Goal: Task Accomplishment & Management: Use online tool/utility

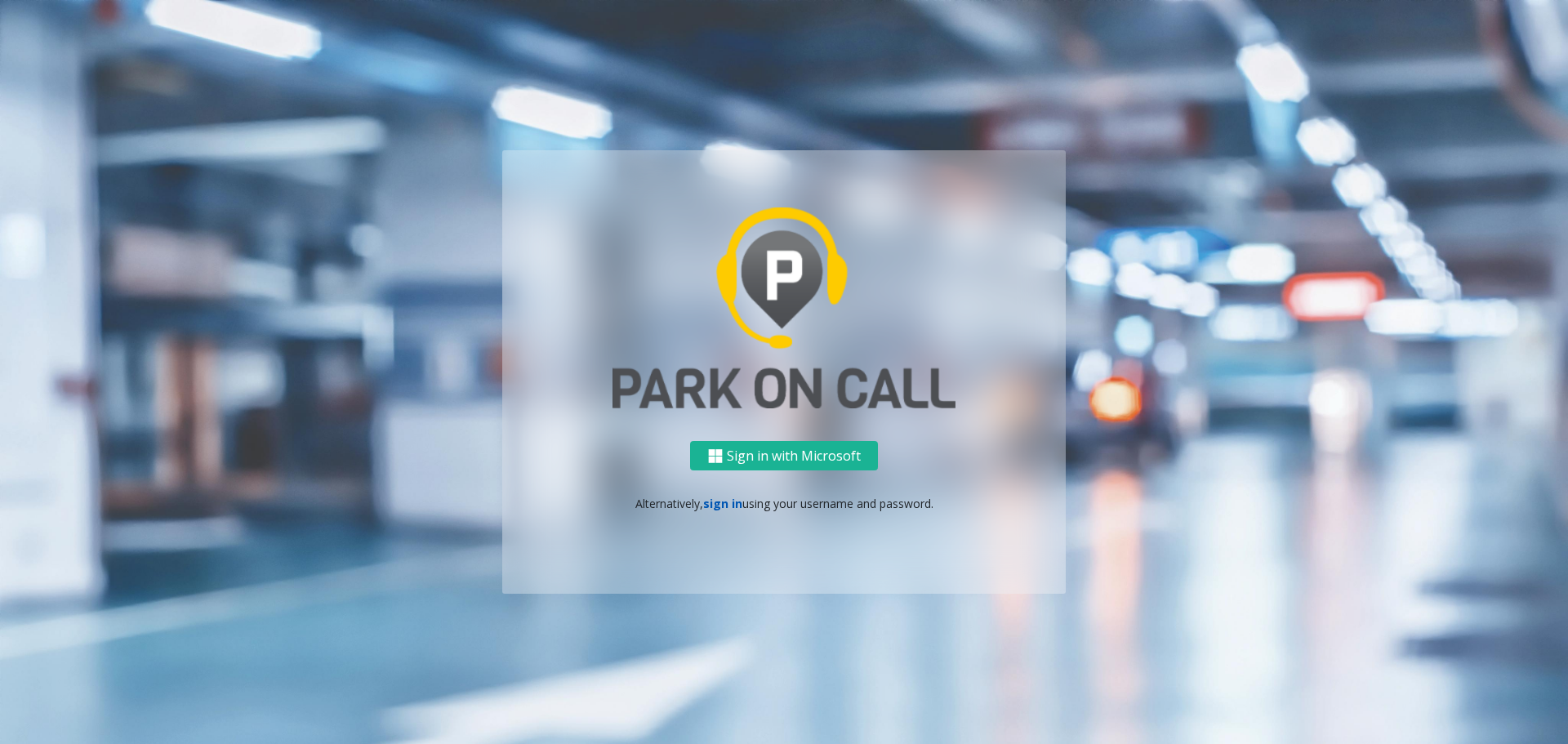
click at [714, 501] on link "sign in" at bounding box center [723, 504] width 39 height 16
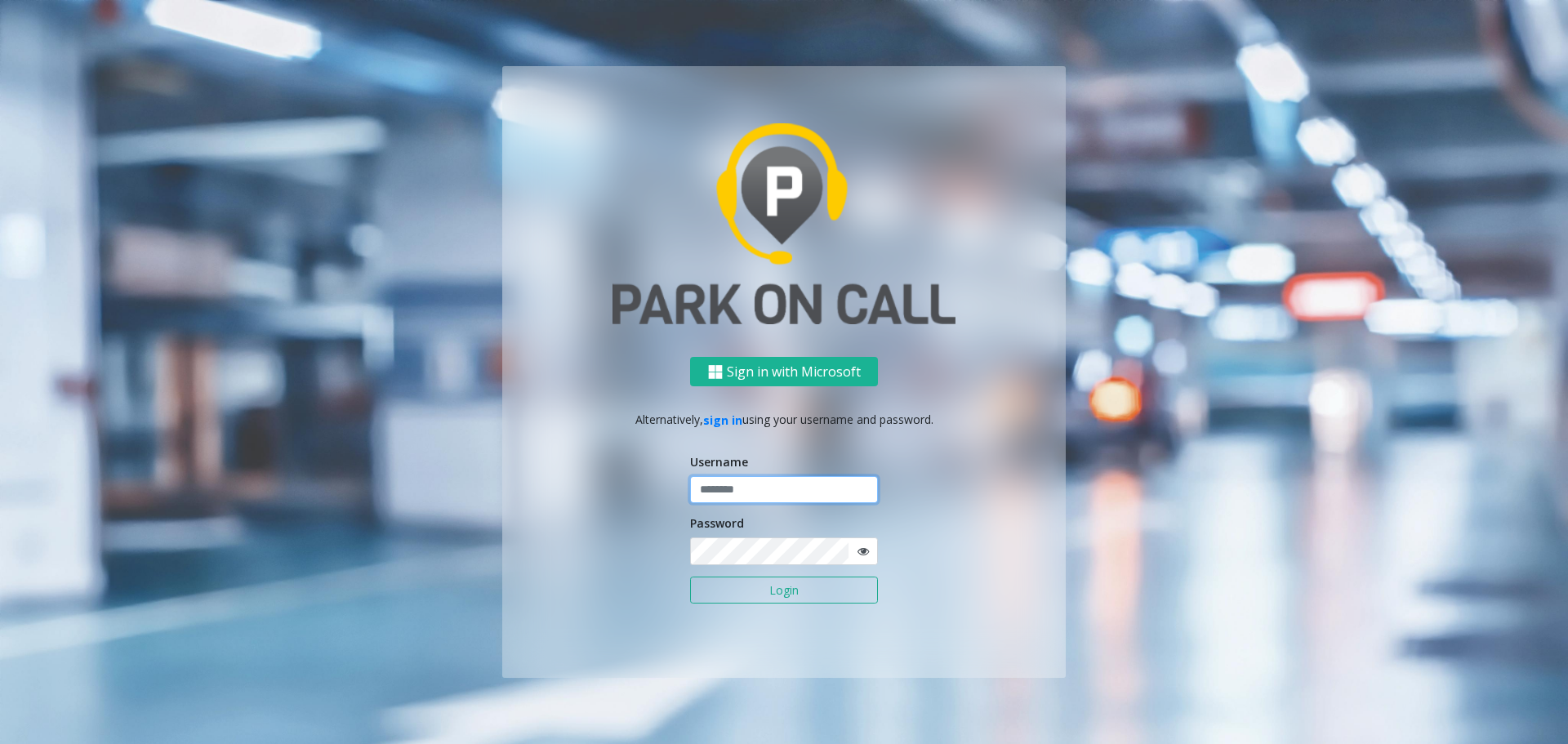
type input "******"
click at [768, 594] on button "Login" at bounding box center [784, 590] width 188 height 28
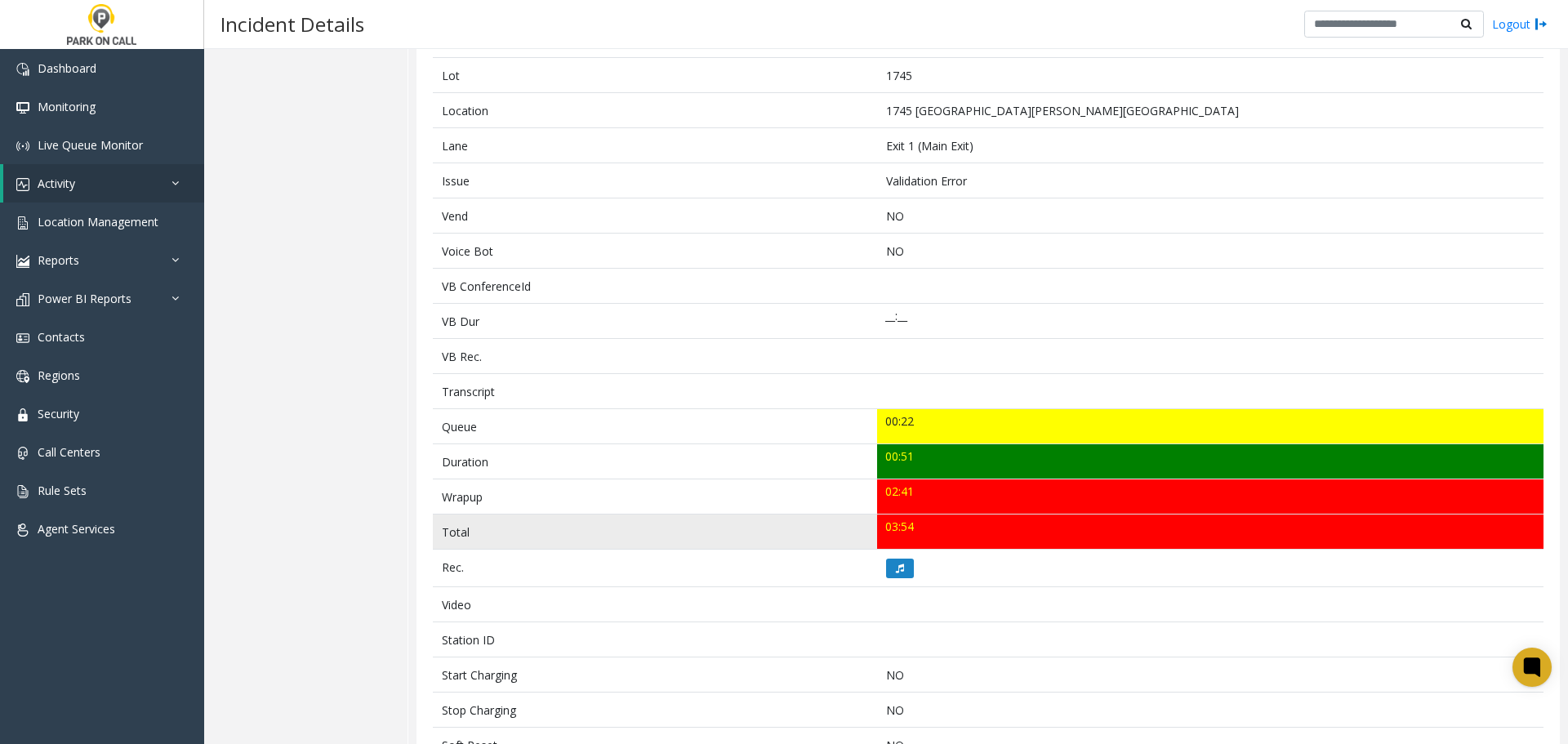
scroll to position [245, 0]
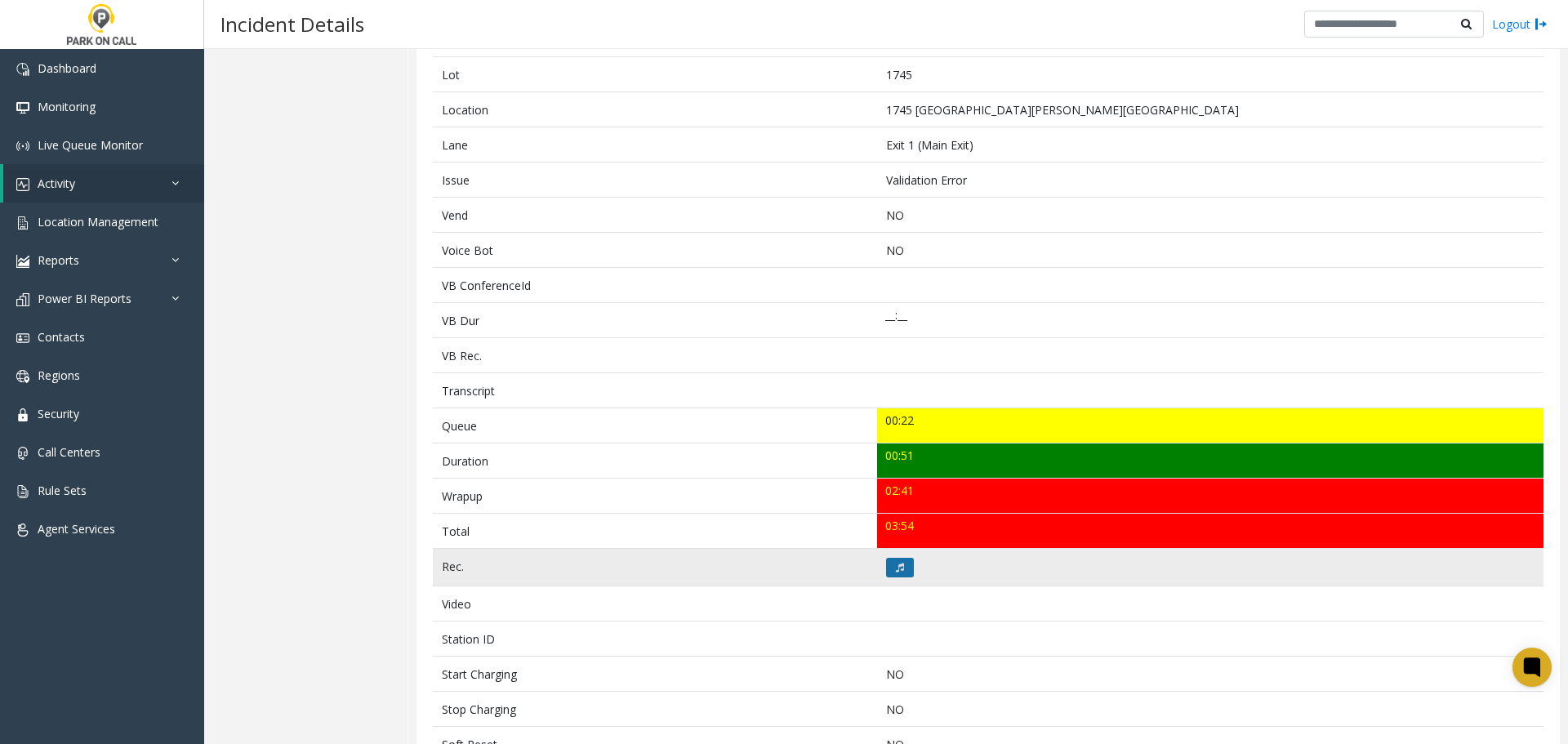
click at [896, 568] on icon at bounding box center [900, 568] width 8 height 10
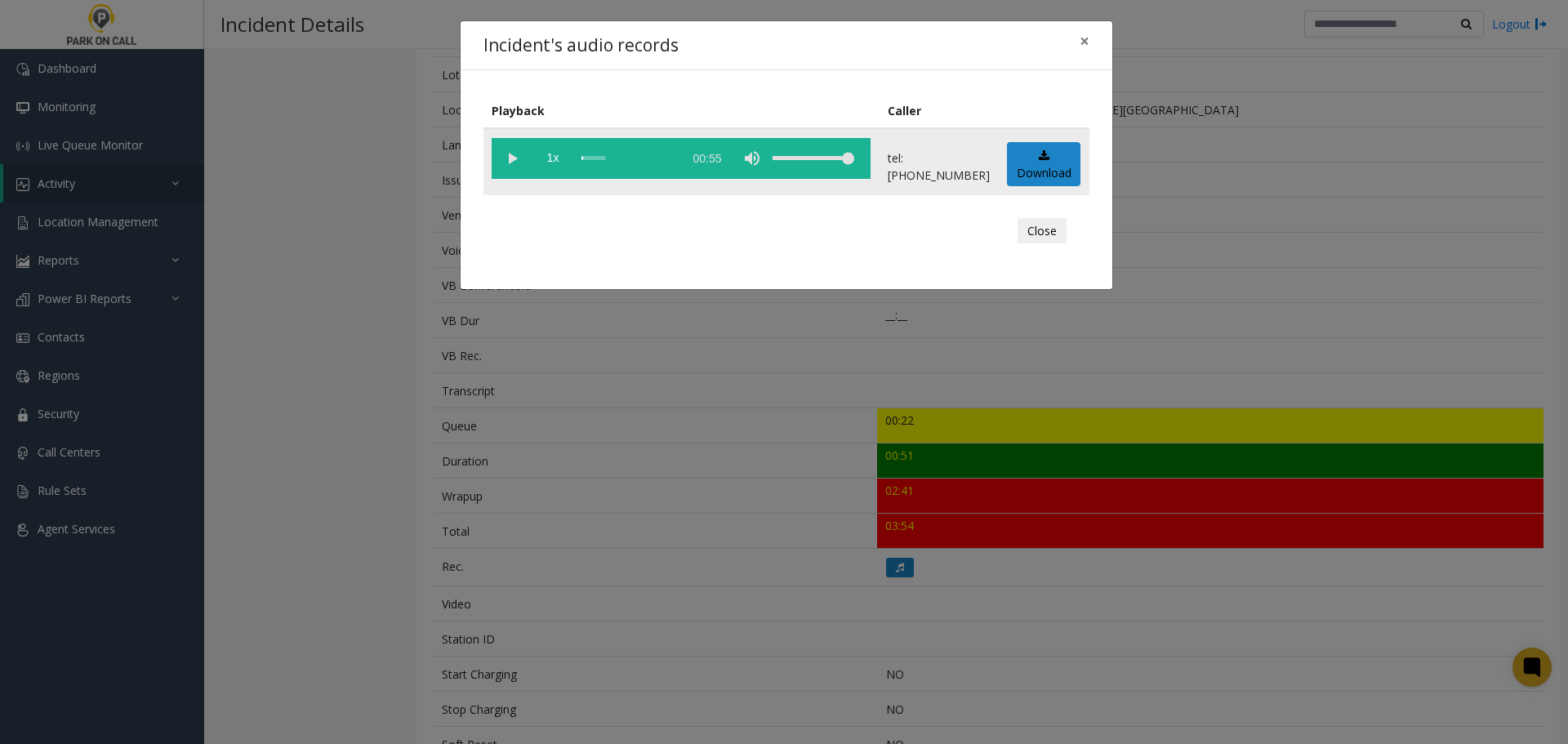
click at [505, 163] on vg-play-pause at bounding box center [512, 158] width 41 height 41
click at [1042, 234] on button "Close" at bounding box center [1042, 230] width 49 height 26
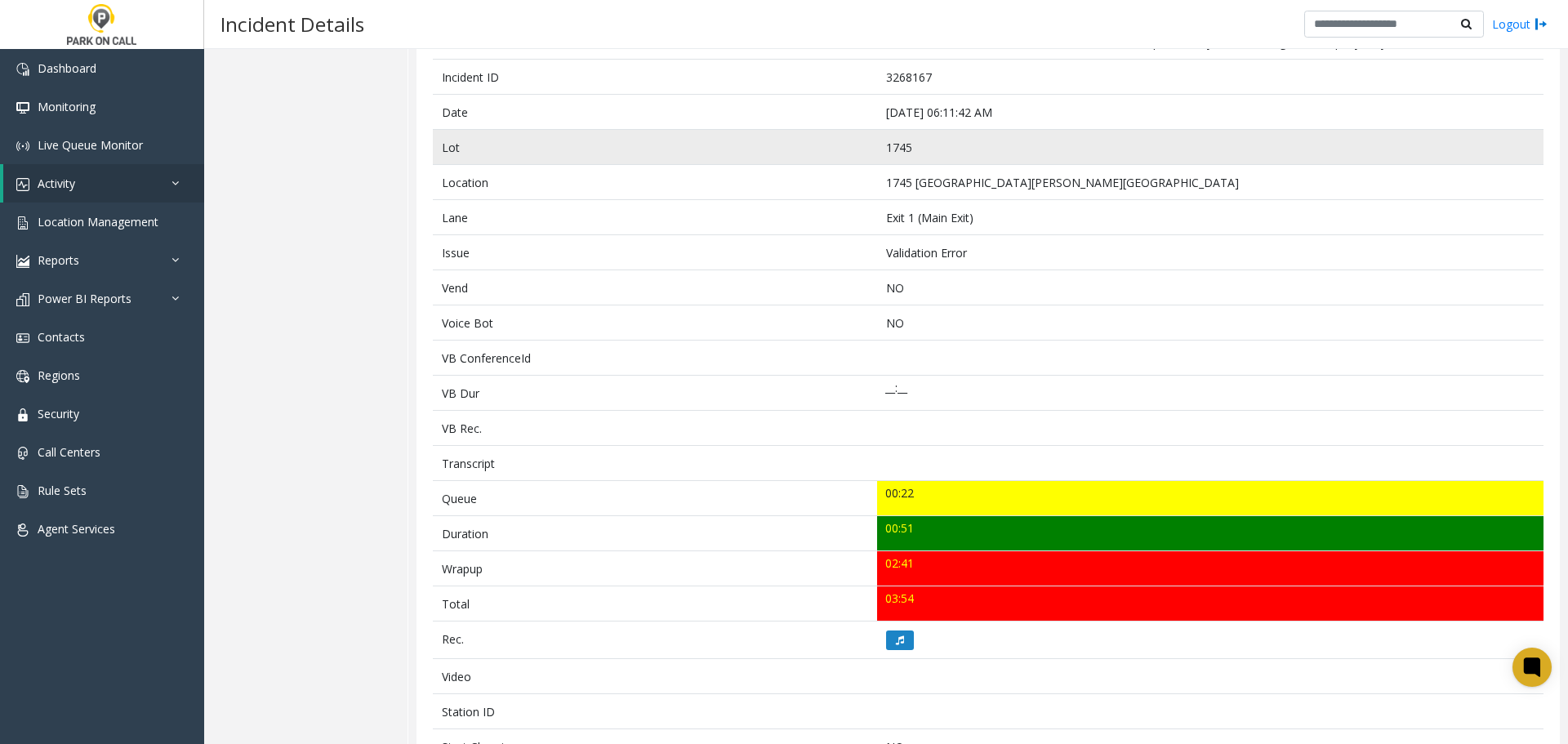
scroll to position [0, 0]
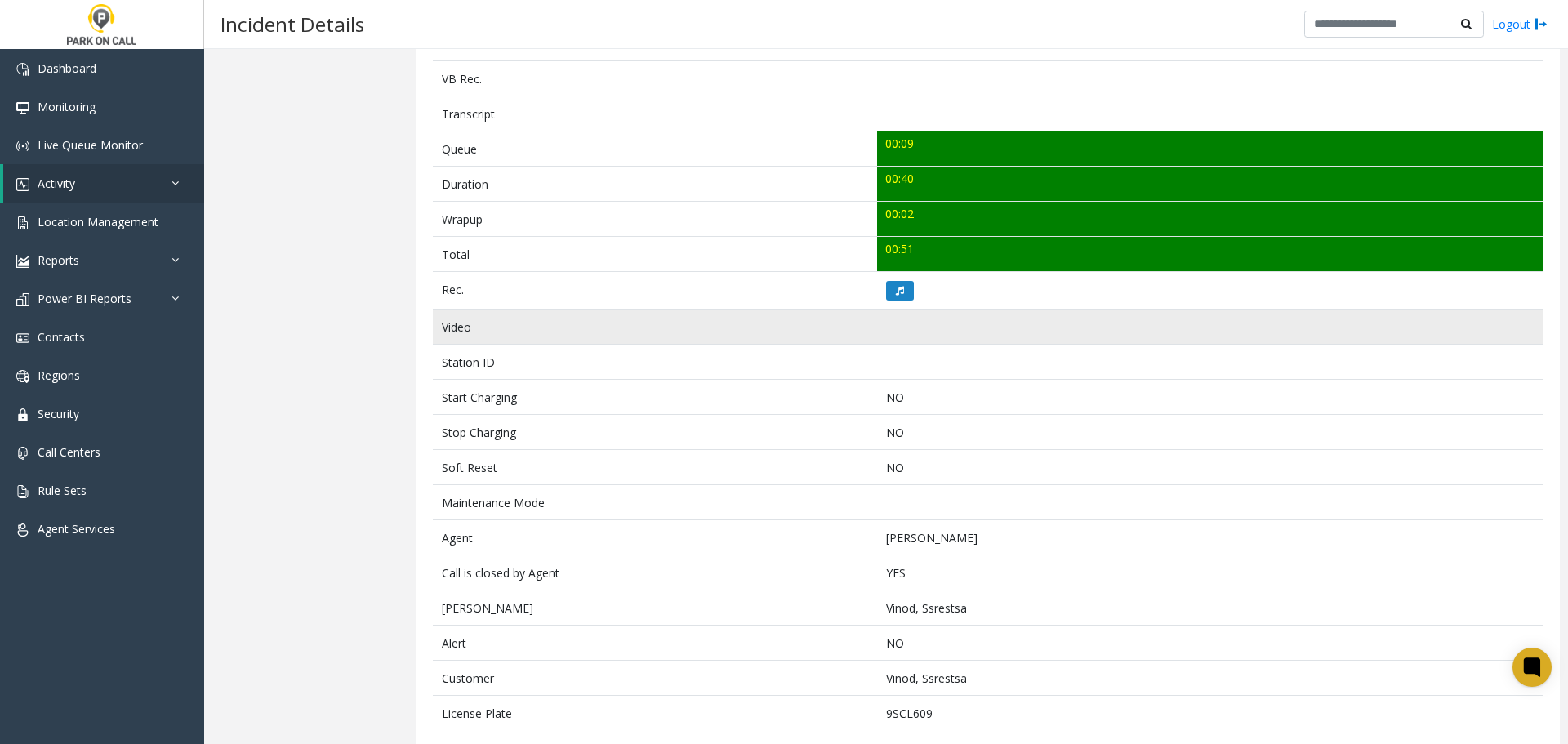
scroll to position [544, 0]
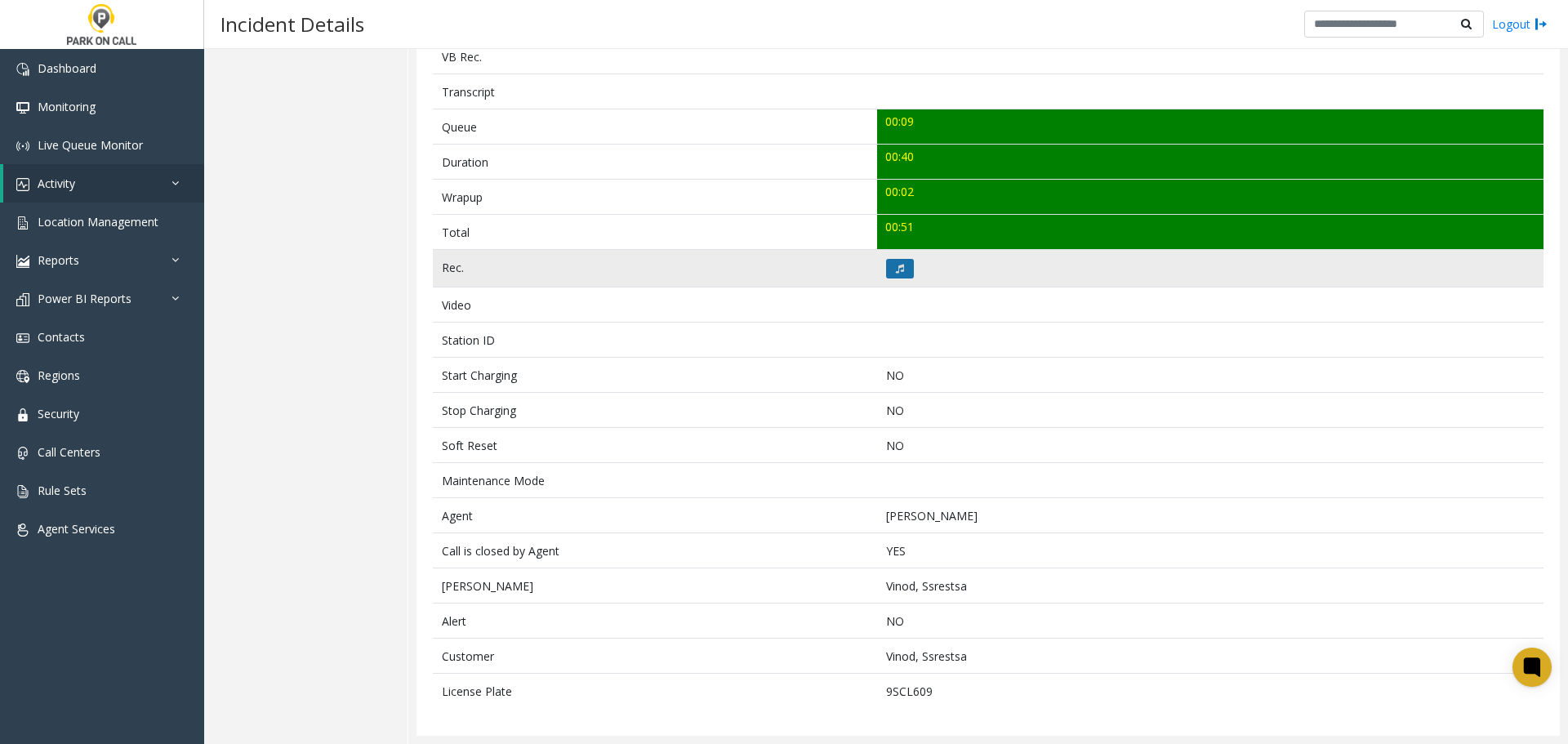
click at [896, 264] on icon at bounding box center [900, 269] width 8 height 10
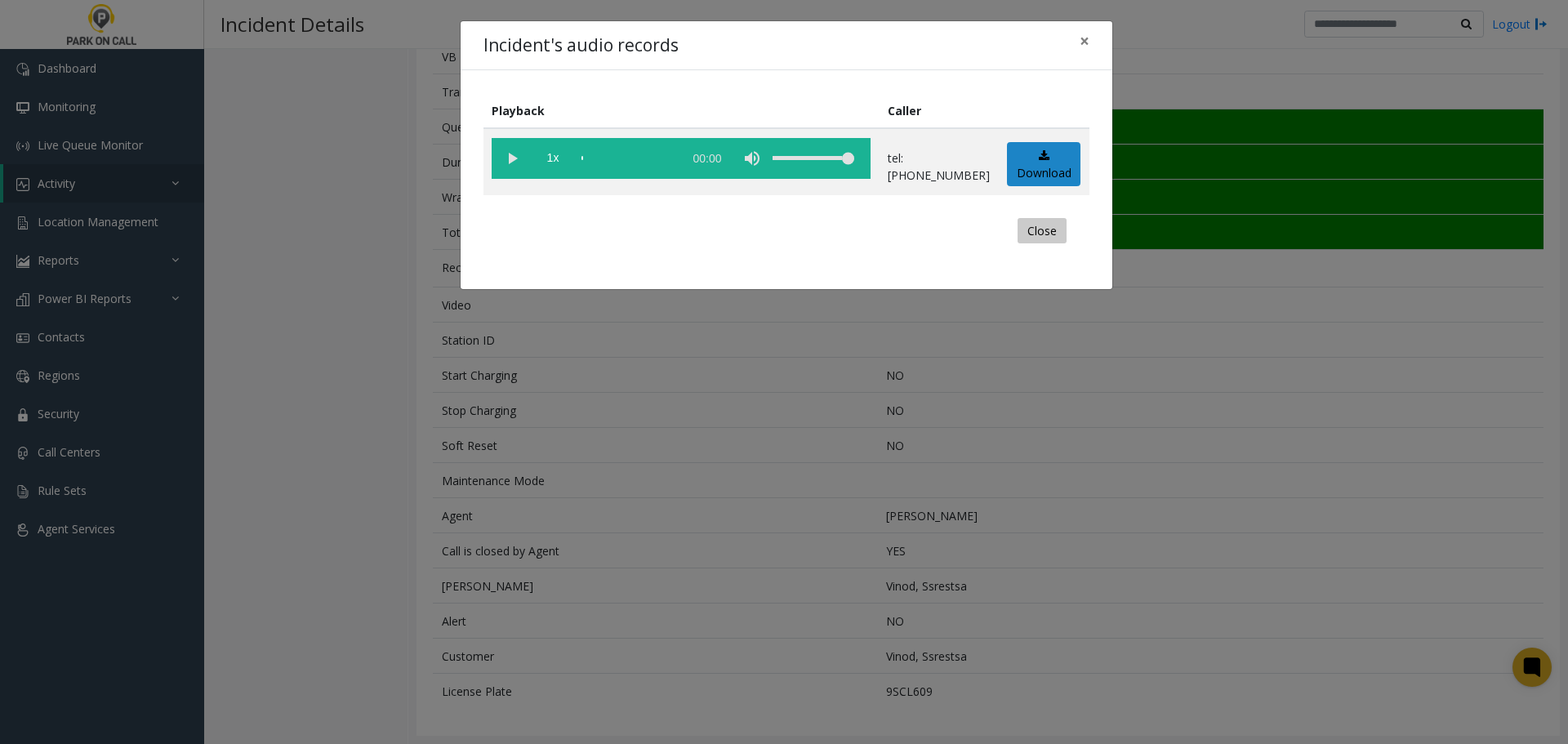
click at [1032, 229] on button "Close" at bounding box center [1042, 230] width 49 height 26
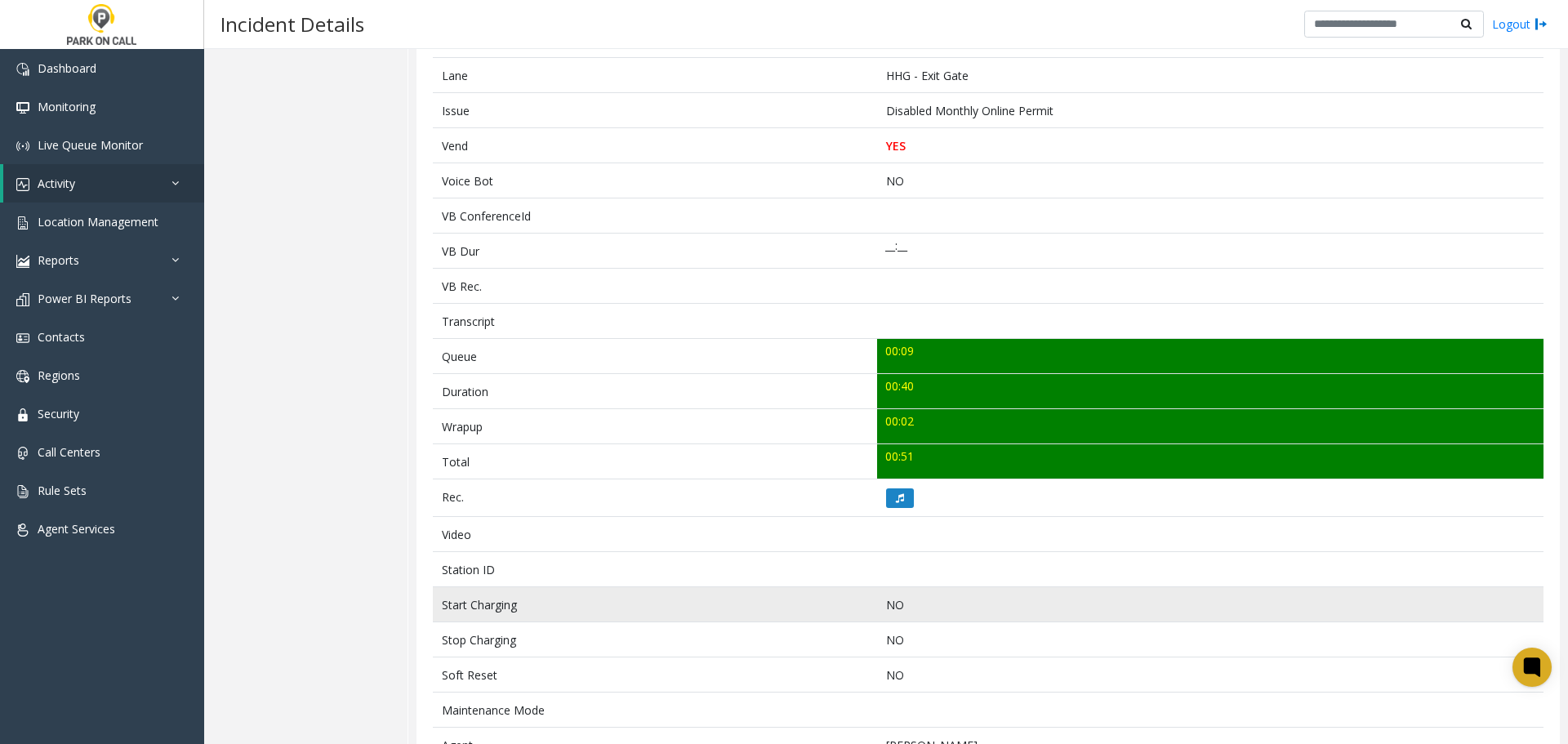
scroll to position [462, 0]
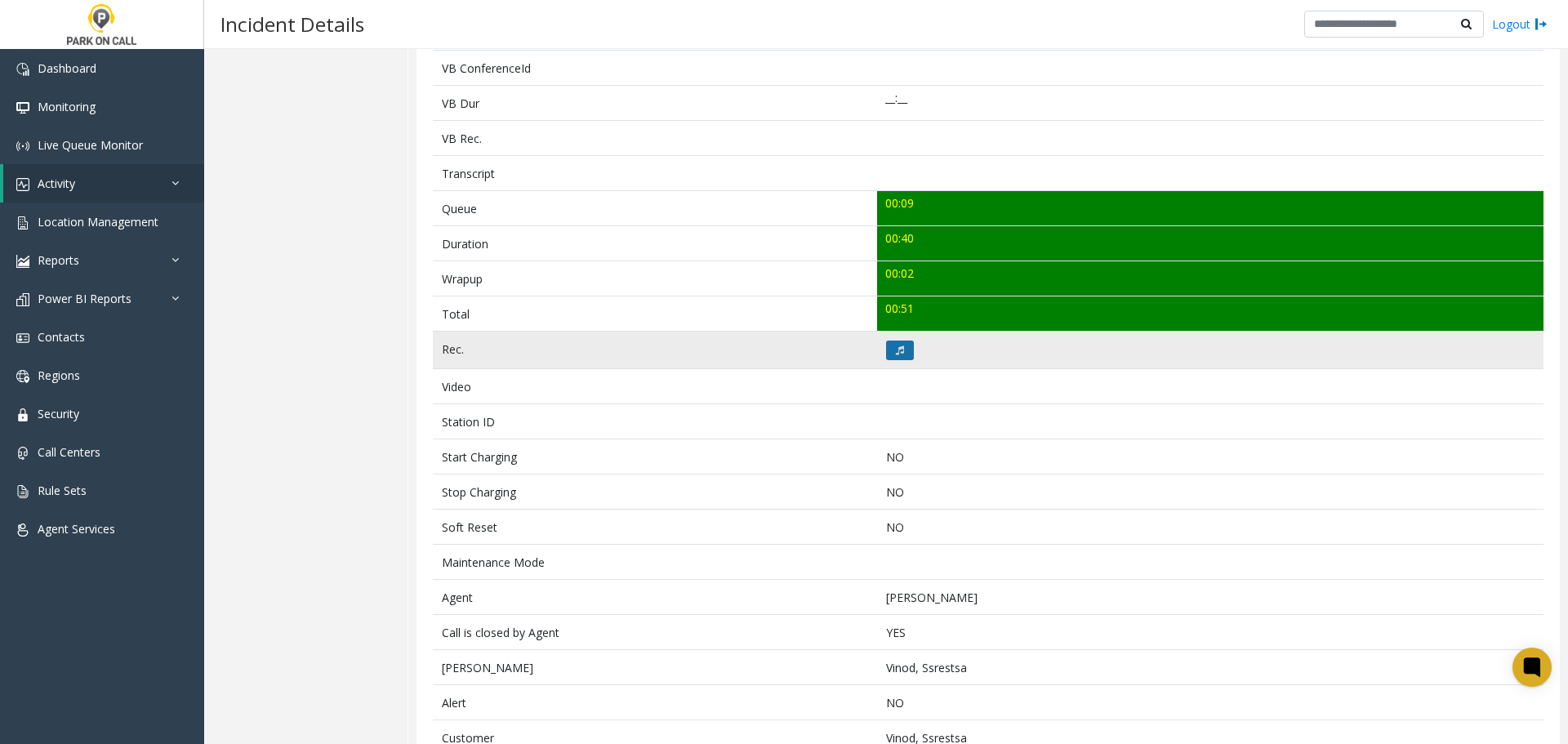
click at [896, 345] on icon at bounding box center [900, 350] width 8 height 10
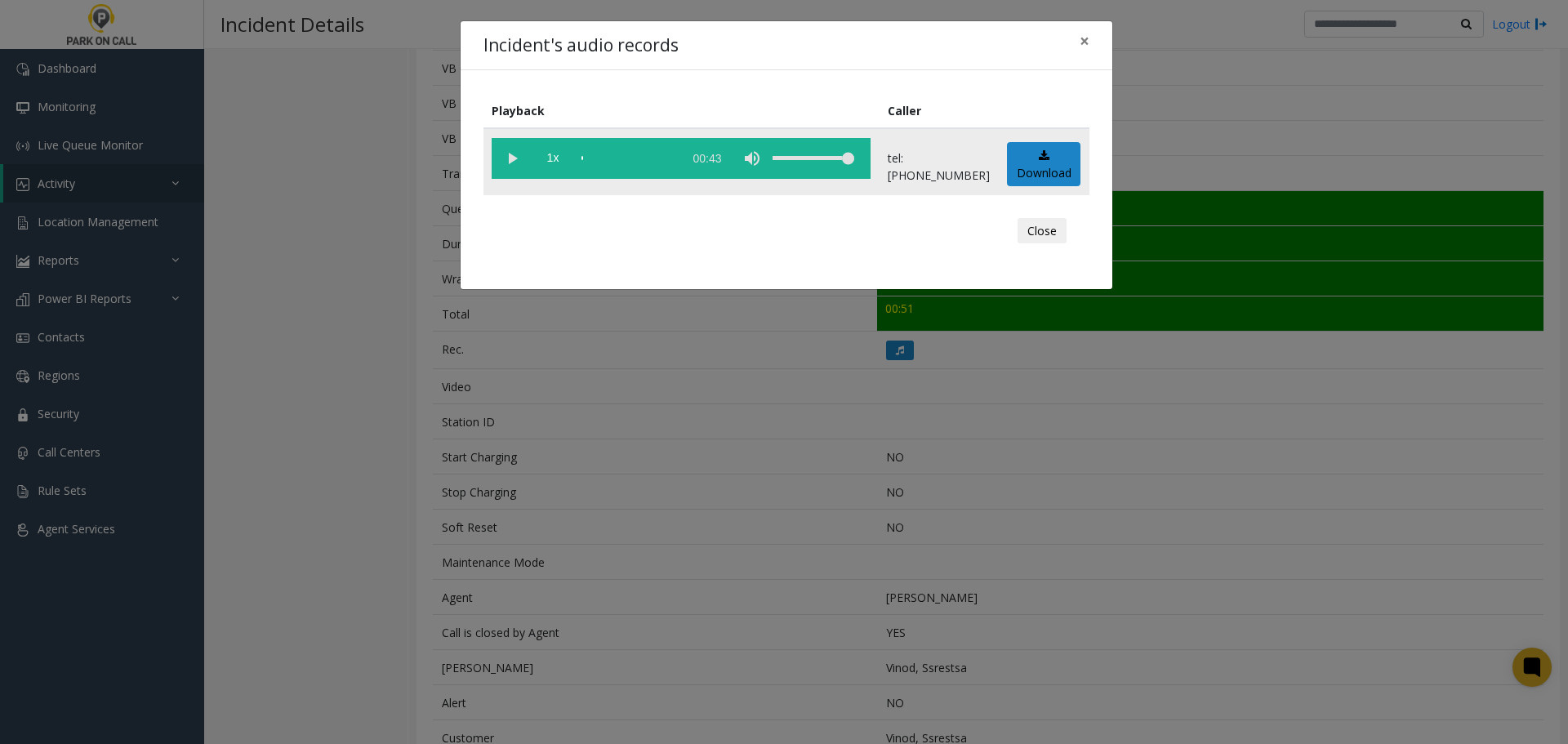
click at [515, 162] on vg-play-pause at bounding box center [512, 158] width 41 height 41
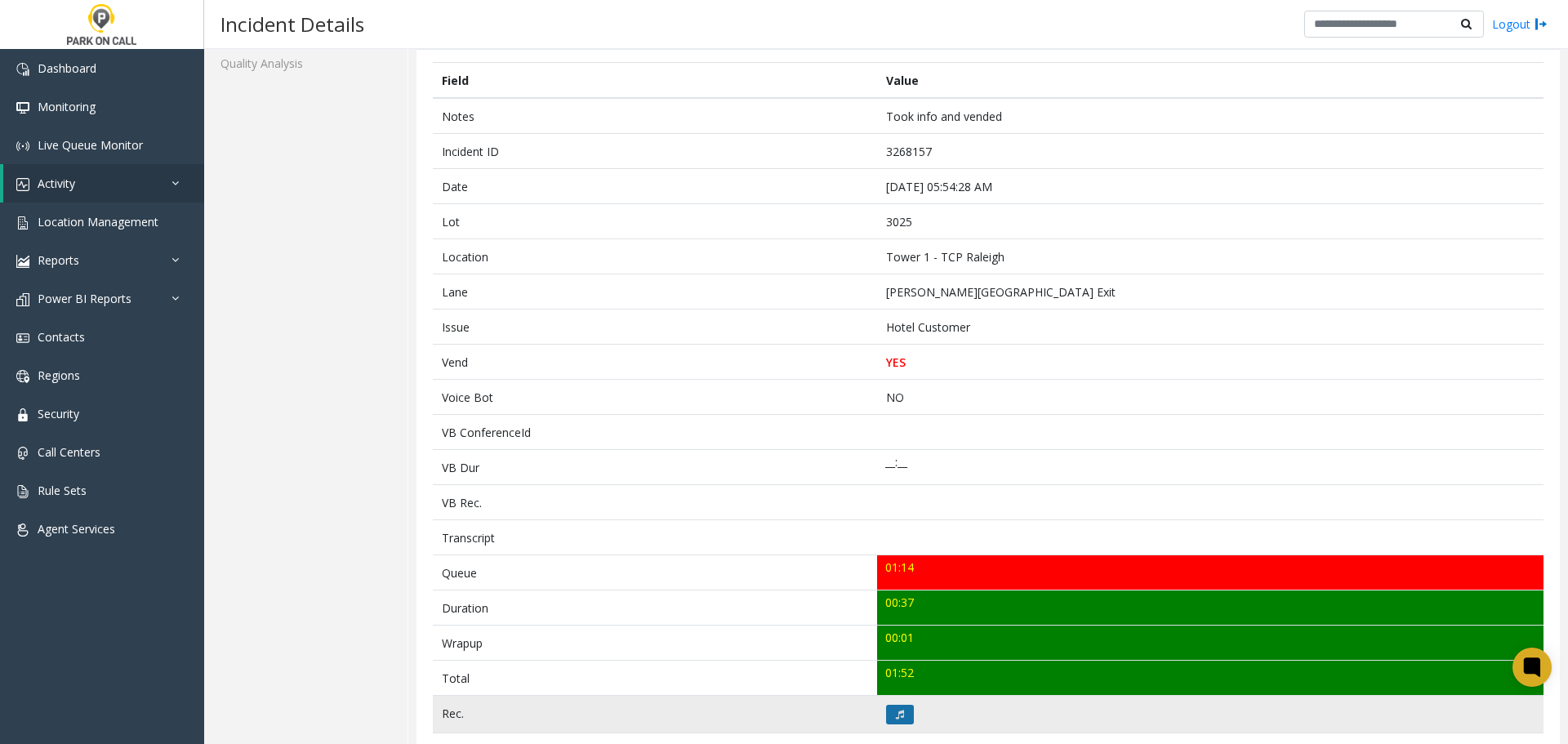
scroll to position [163, 0]
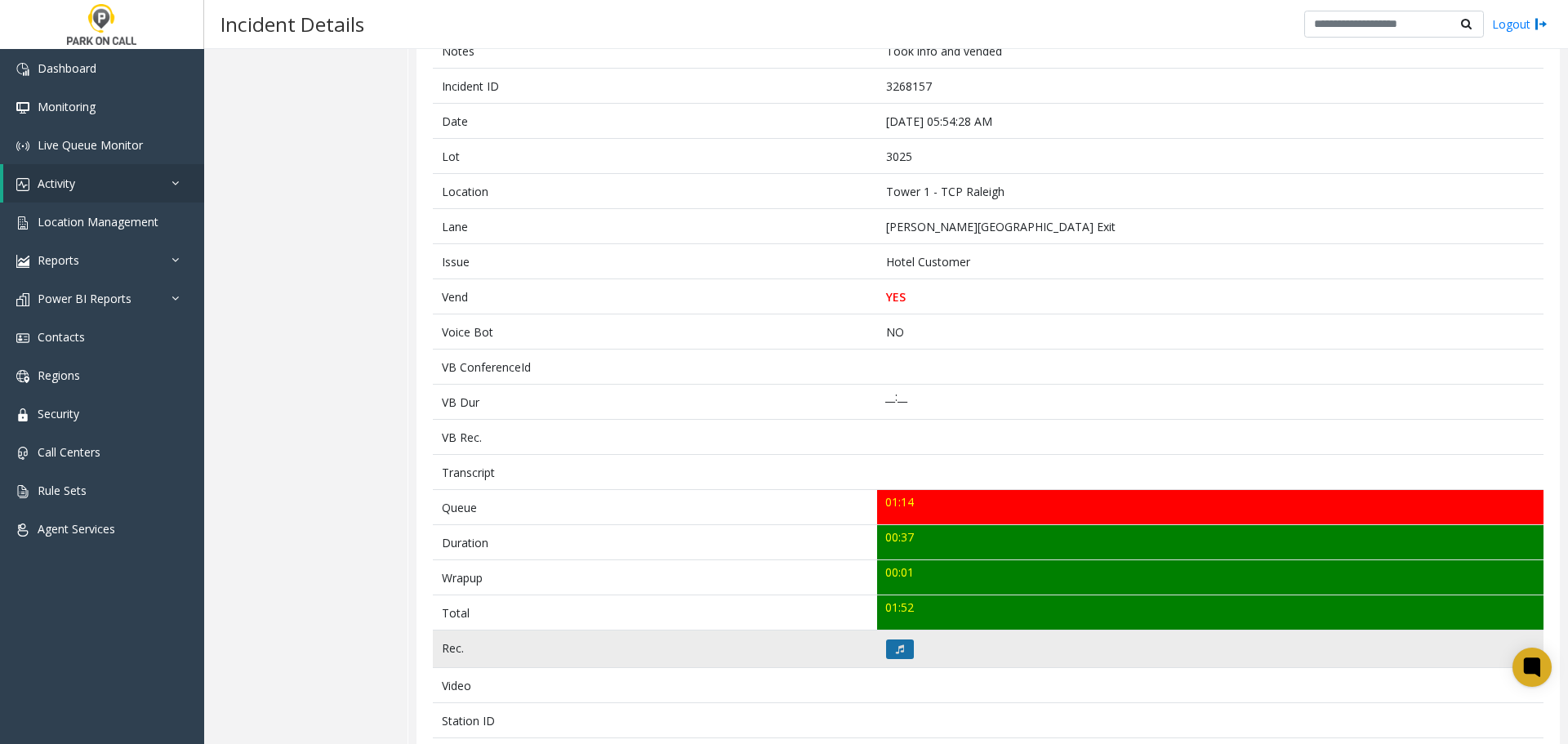
click at [900, 652] on button at bounding box center [900, 649] width 28 height 19
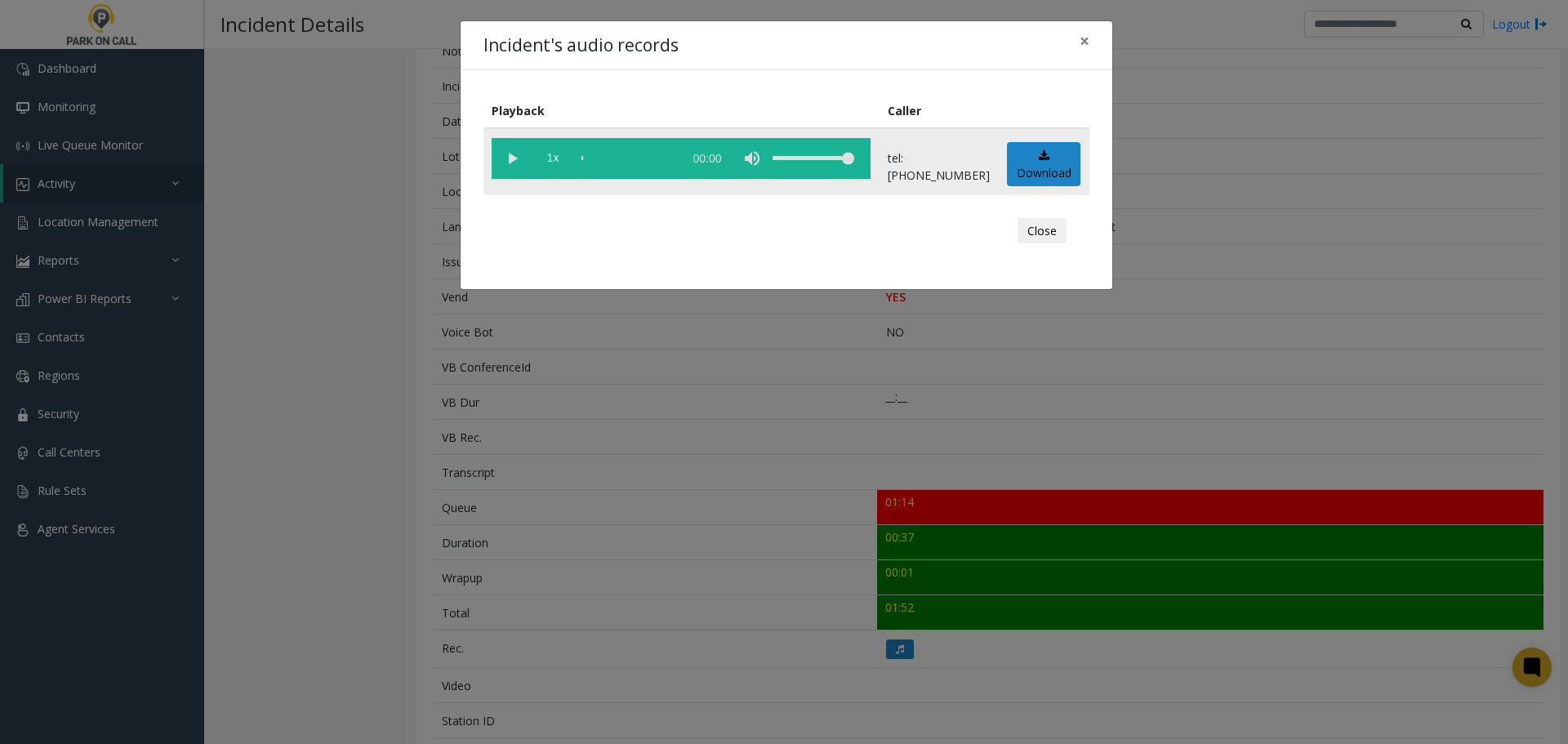
click at [514, 157] on vg-play-pause at bounding box center [512, 158] width 41 height 41
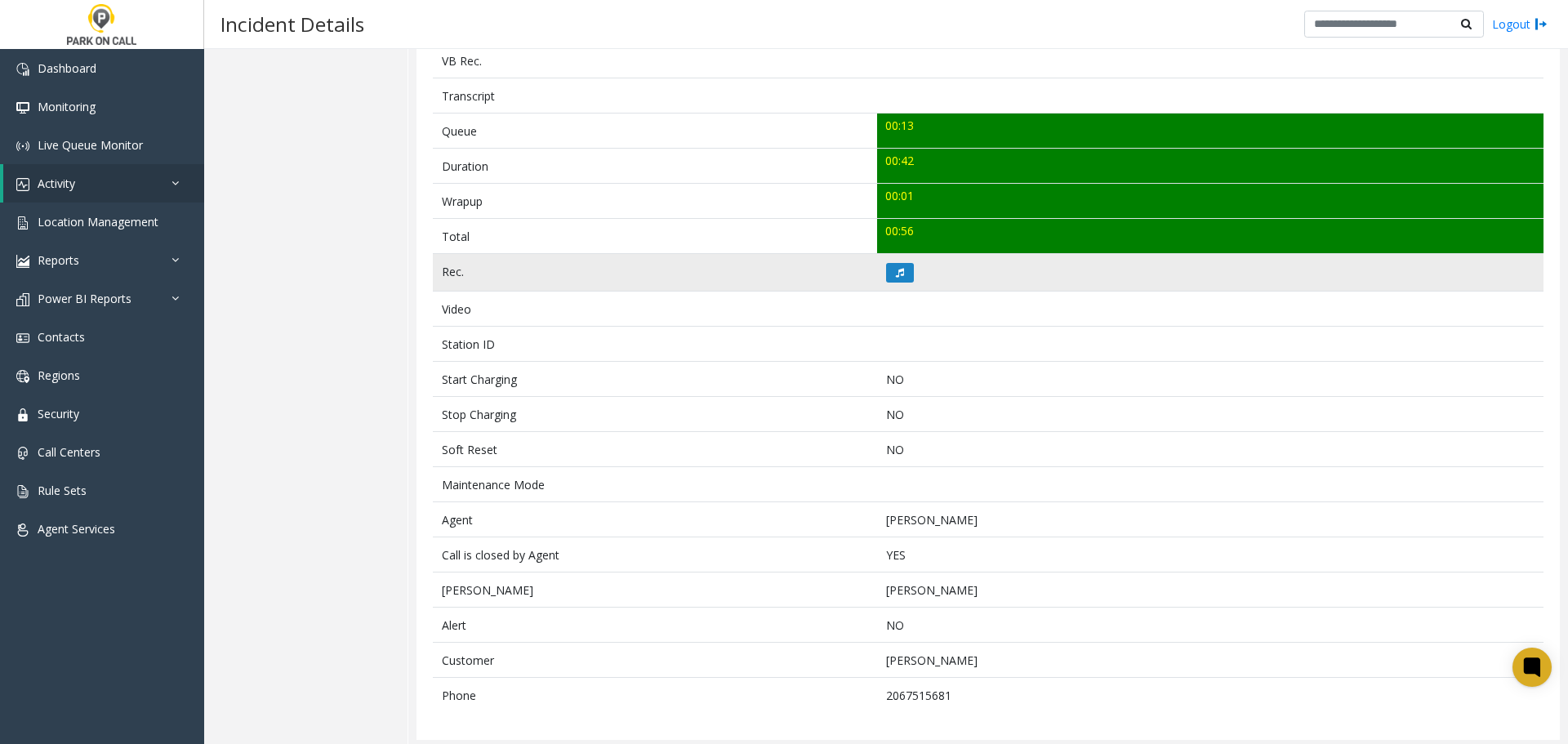
scroll to position [544, 0]
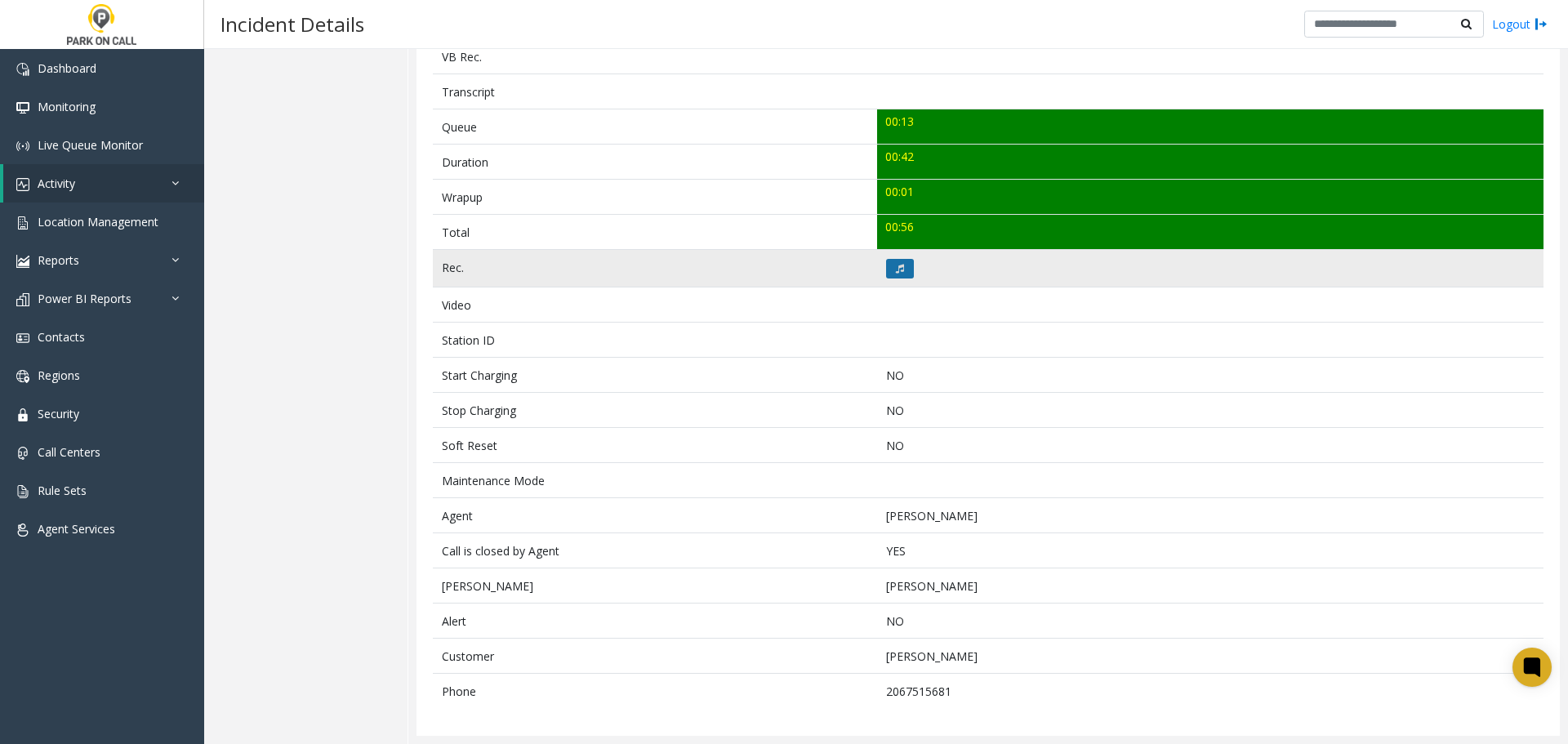
click at [903, 265] on button at bounding box center [900, 268] width 28 height 19
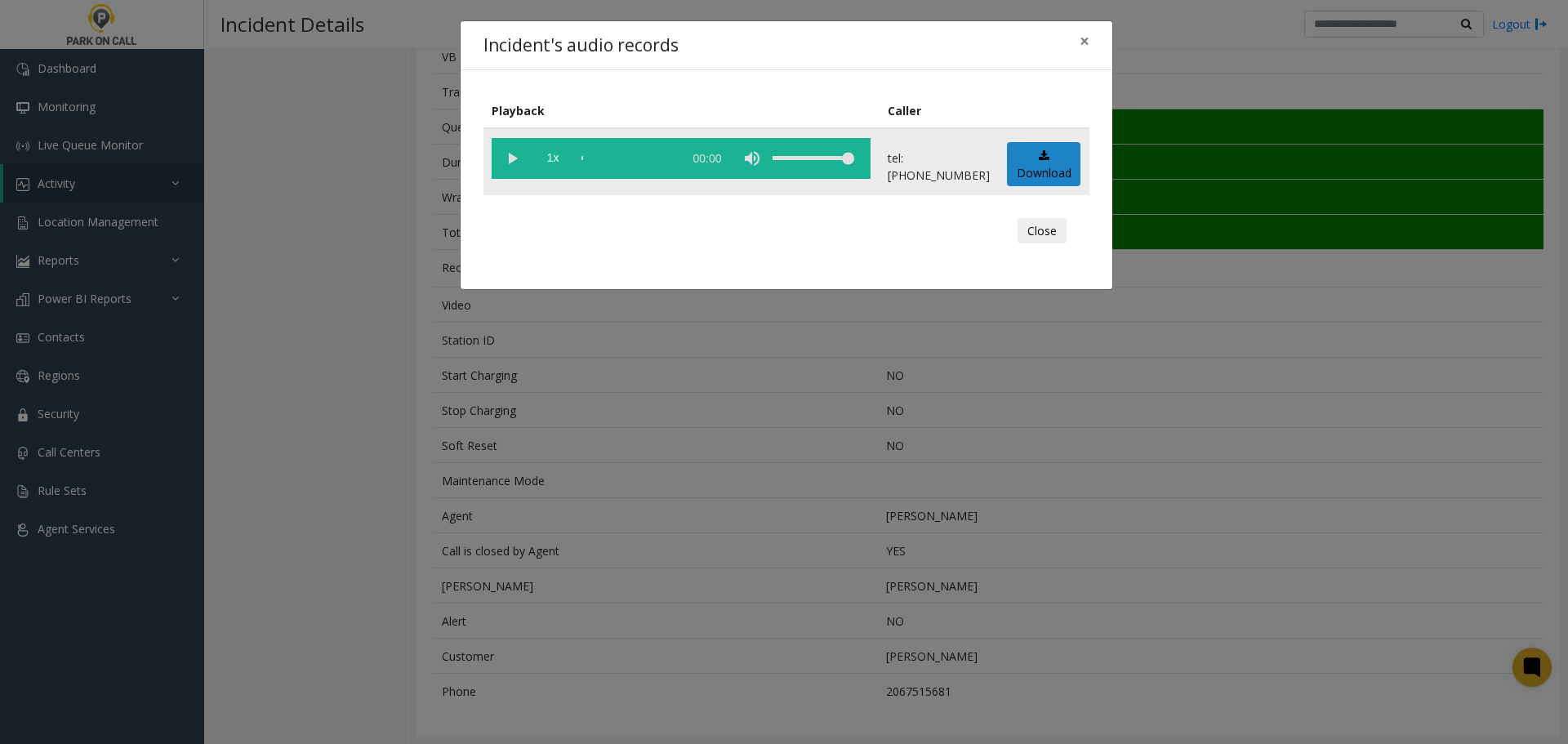
click at [510, 153] on vg-play-pause at bounding box center [512, 158] width 41 height 41
click at [607, 158] on div "scrub bar" at bounding box center [627, 158] width 93 height 41
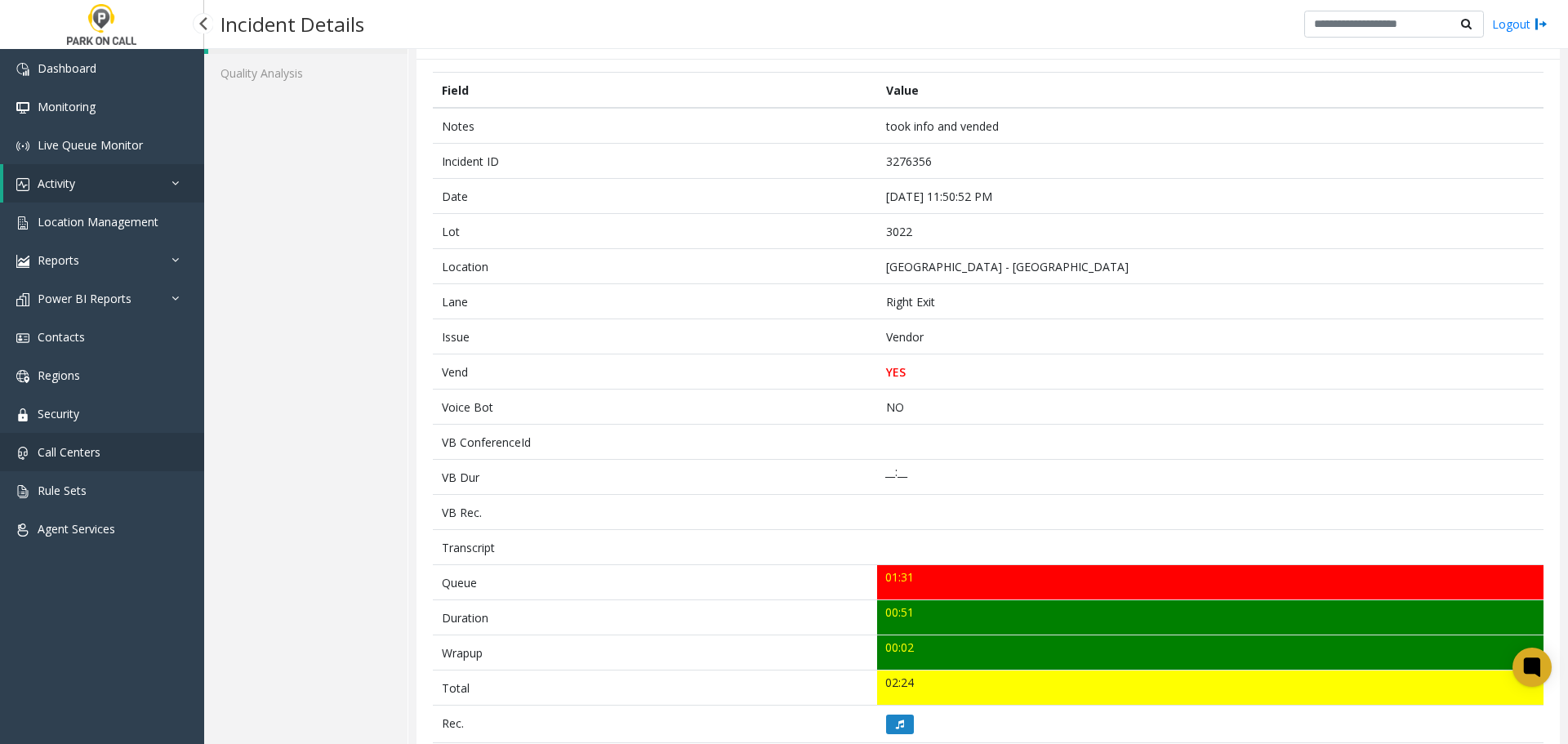
scroll to position [89, 0]
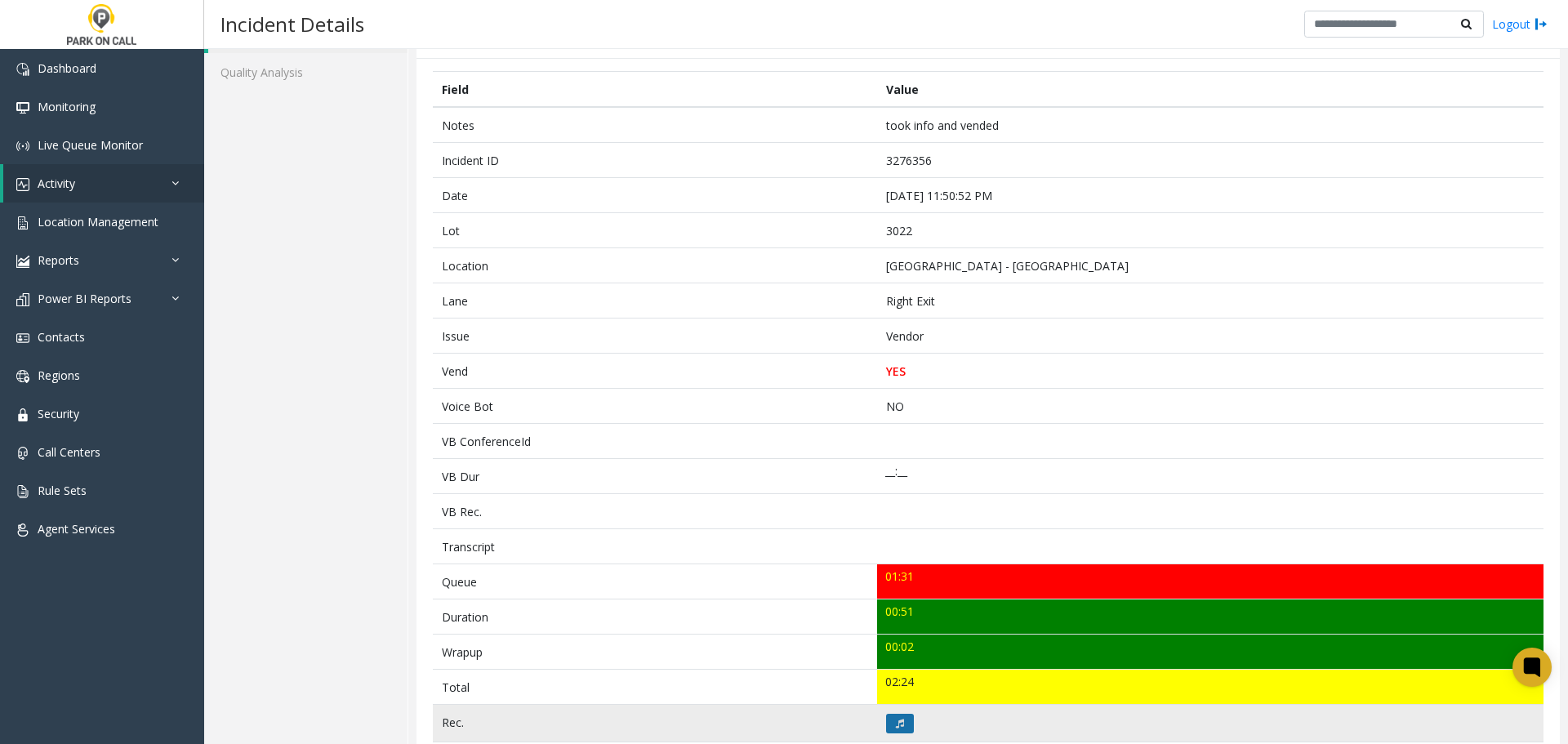
click at [902, 719] on button at bounding box center [900, 723] width 28 height 19
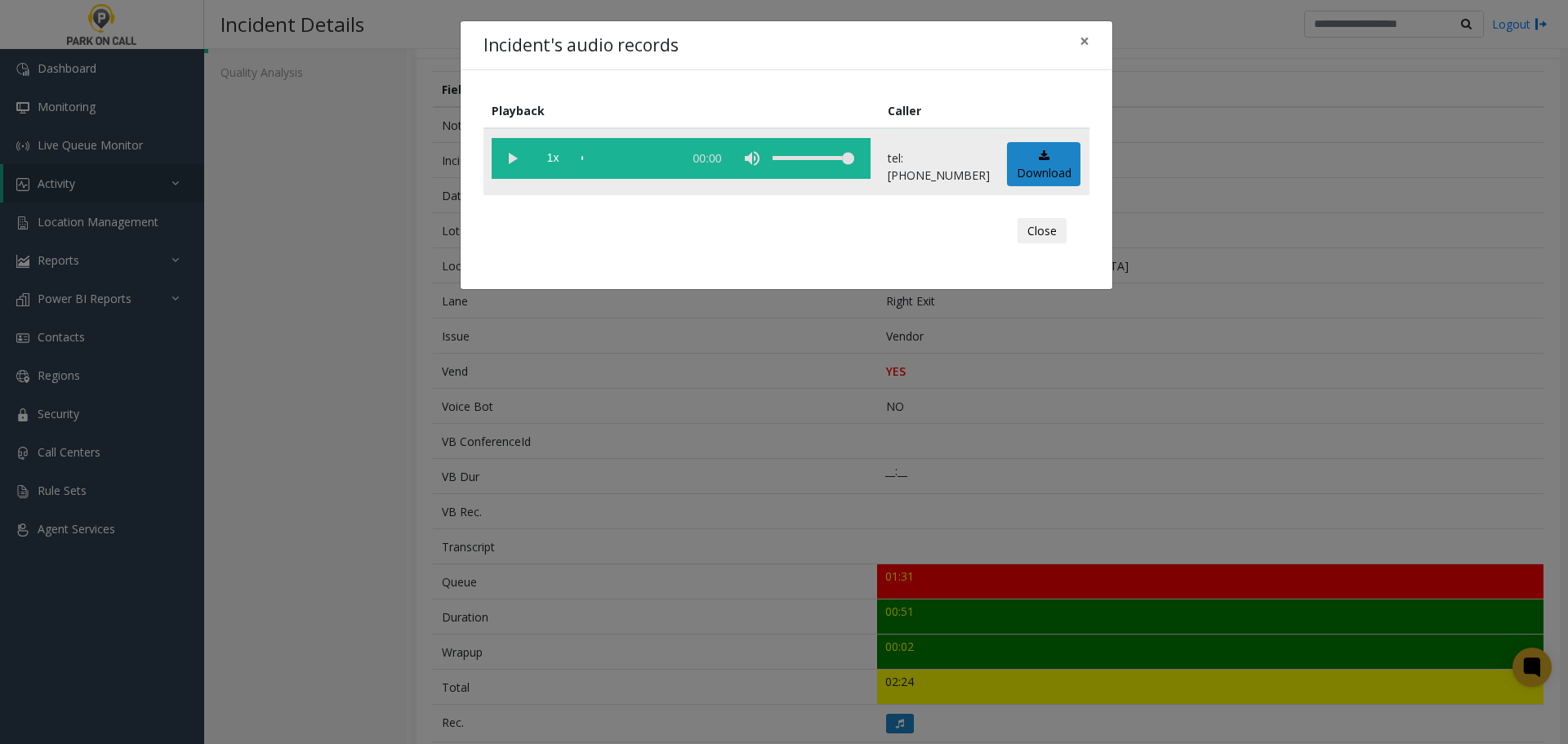
click at [518, 161] on vg-play-pause at bounding box center [512, 158] width 41 height 41
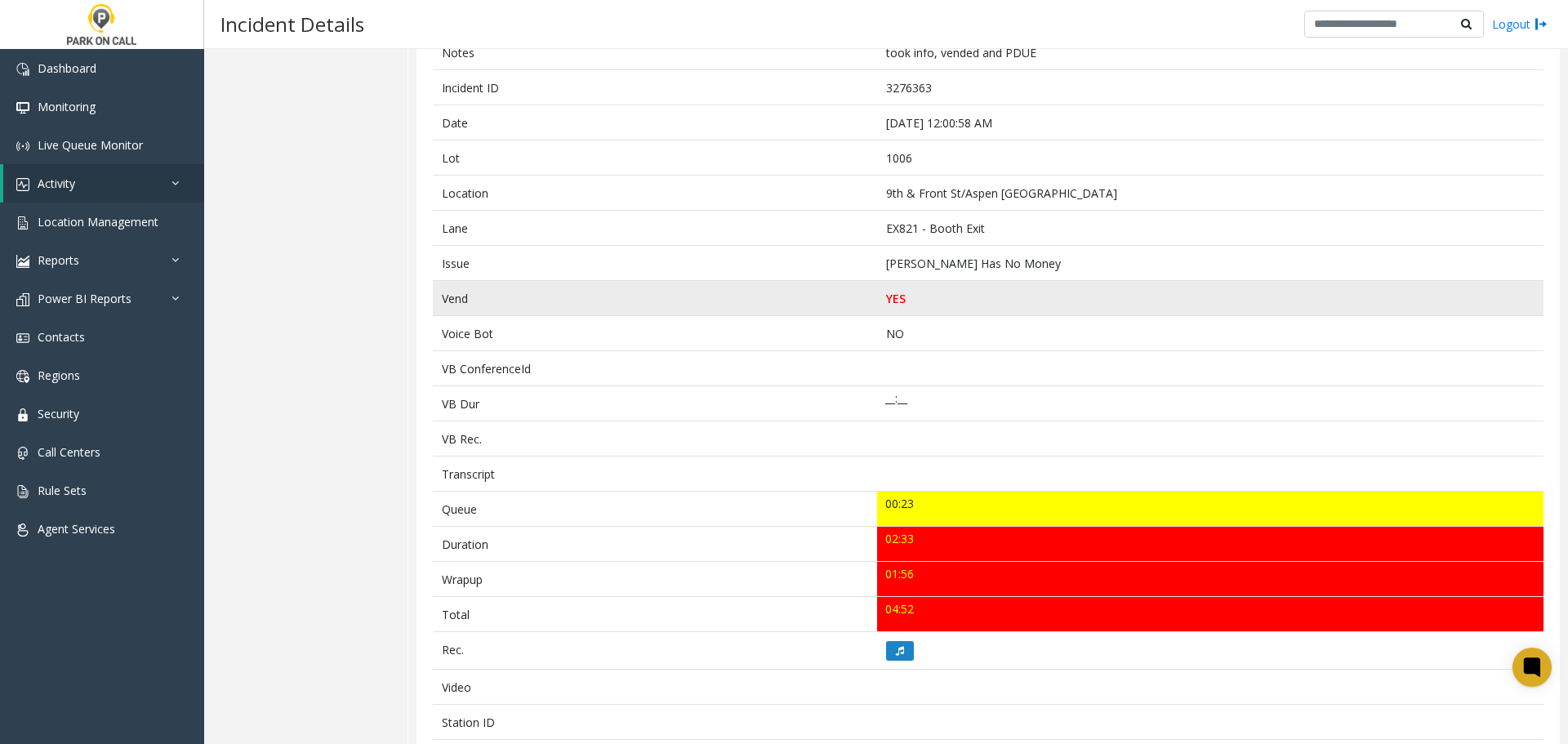
scroll to position [245, 0]
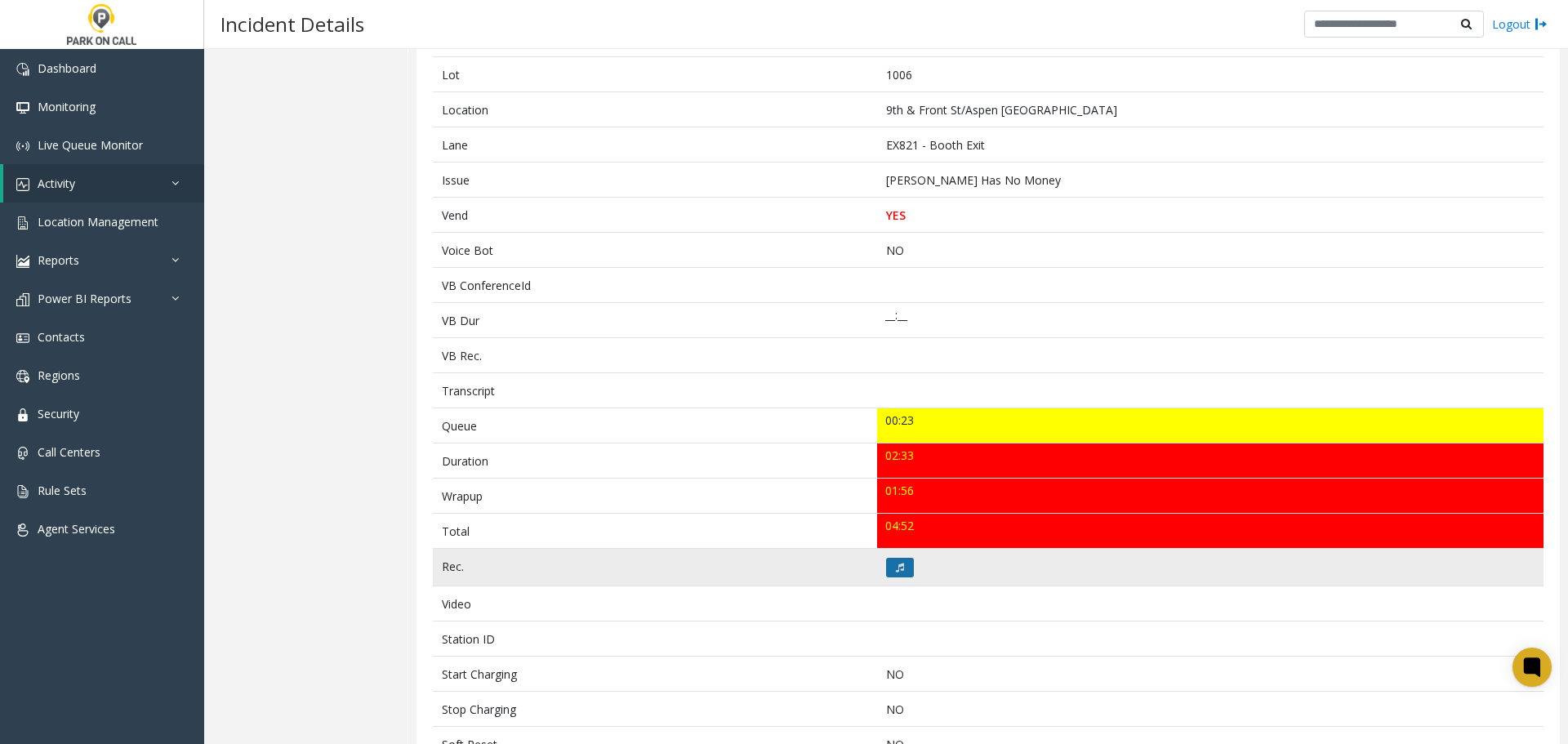
click at [896, 567] on icon at bounding box center [900, 568] width 8 height 10
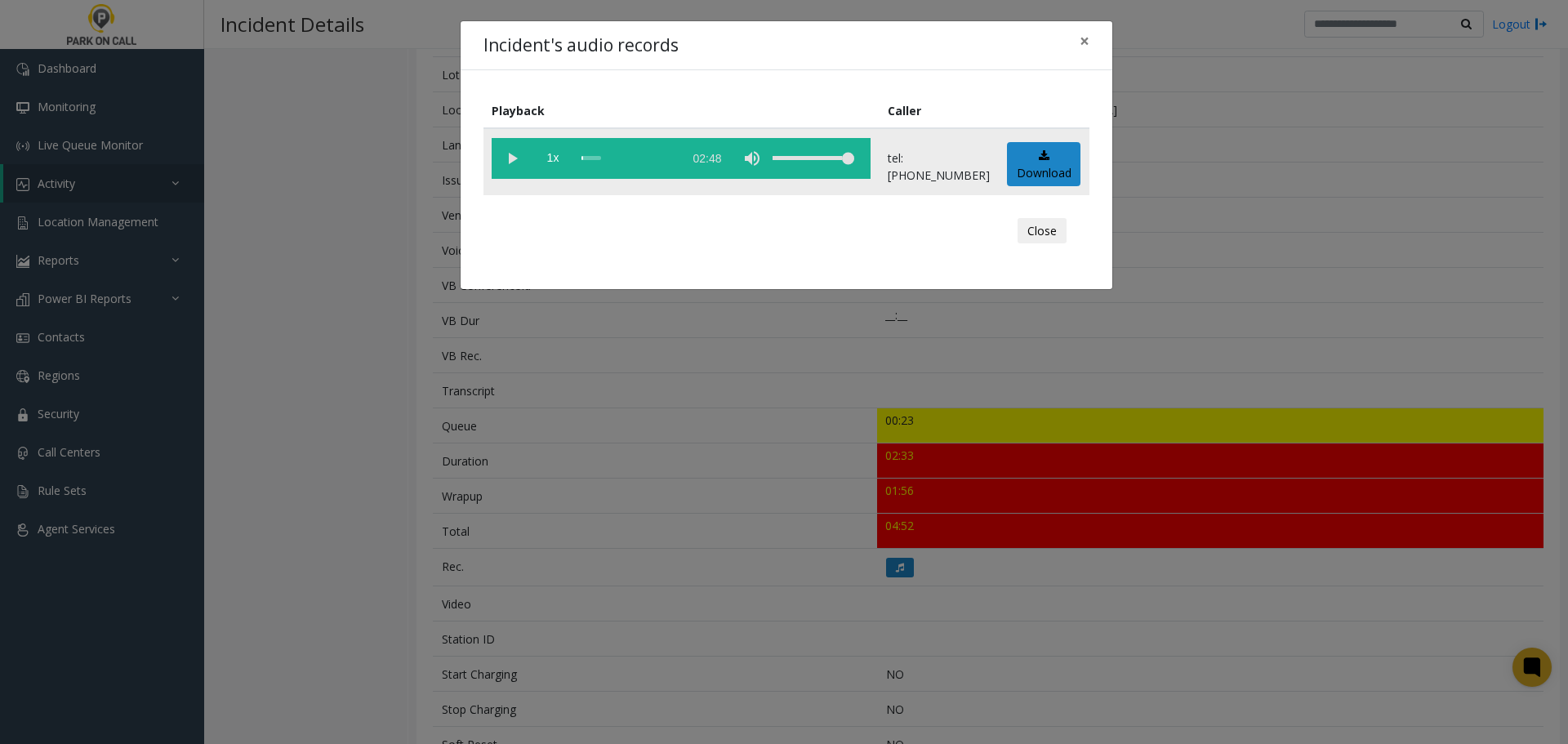
click at [503, 158] on vg-play-pause at bounding box center [512, 158] width 41 height 41
click at [1041, 218] on button "Close" at bounding box center [1042, 230] width 49 height 26
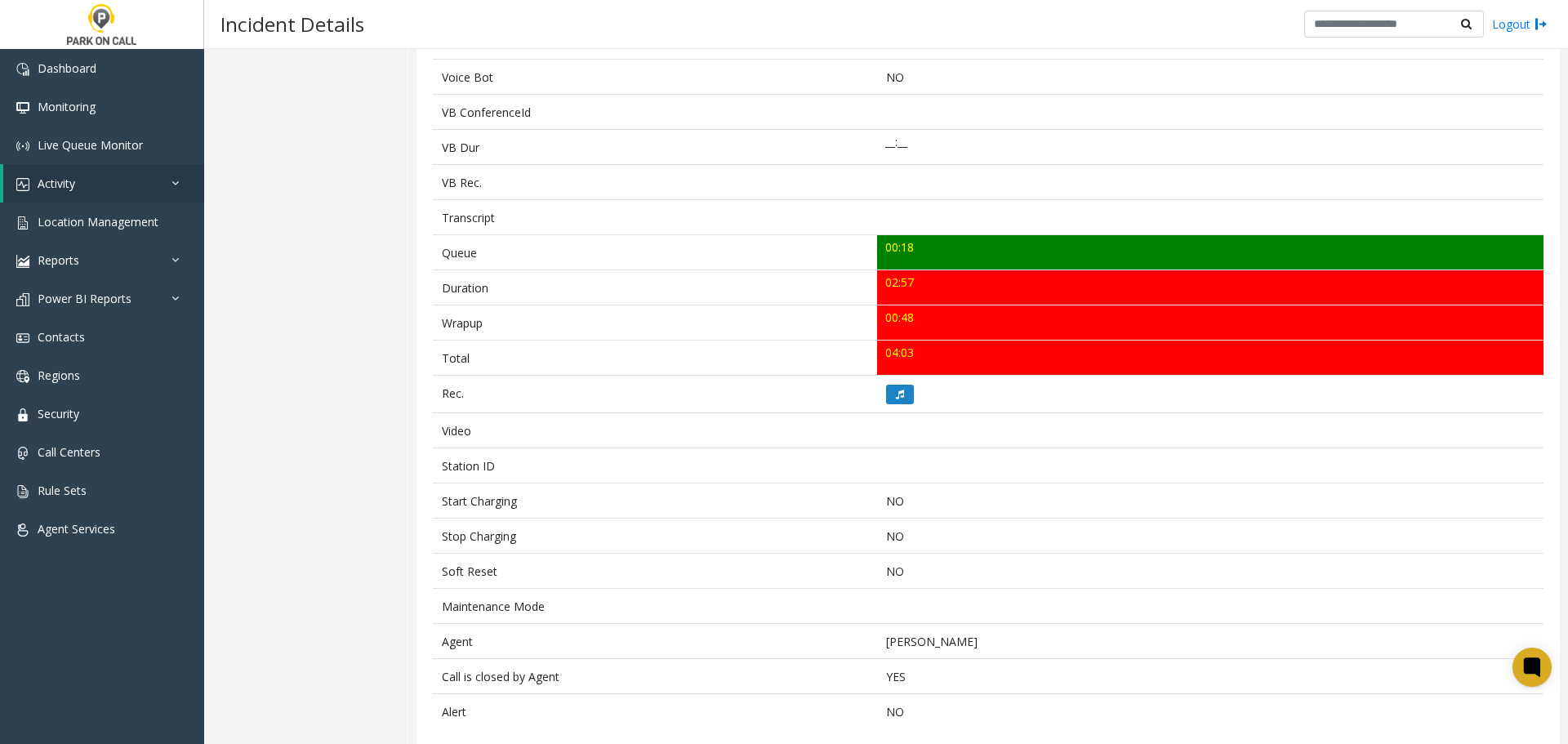
scroll to position [439, 0]
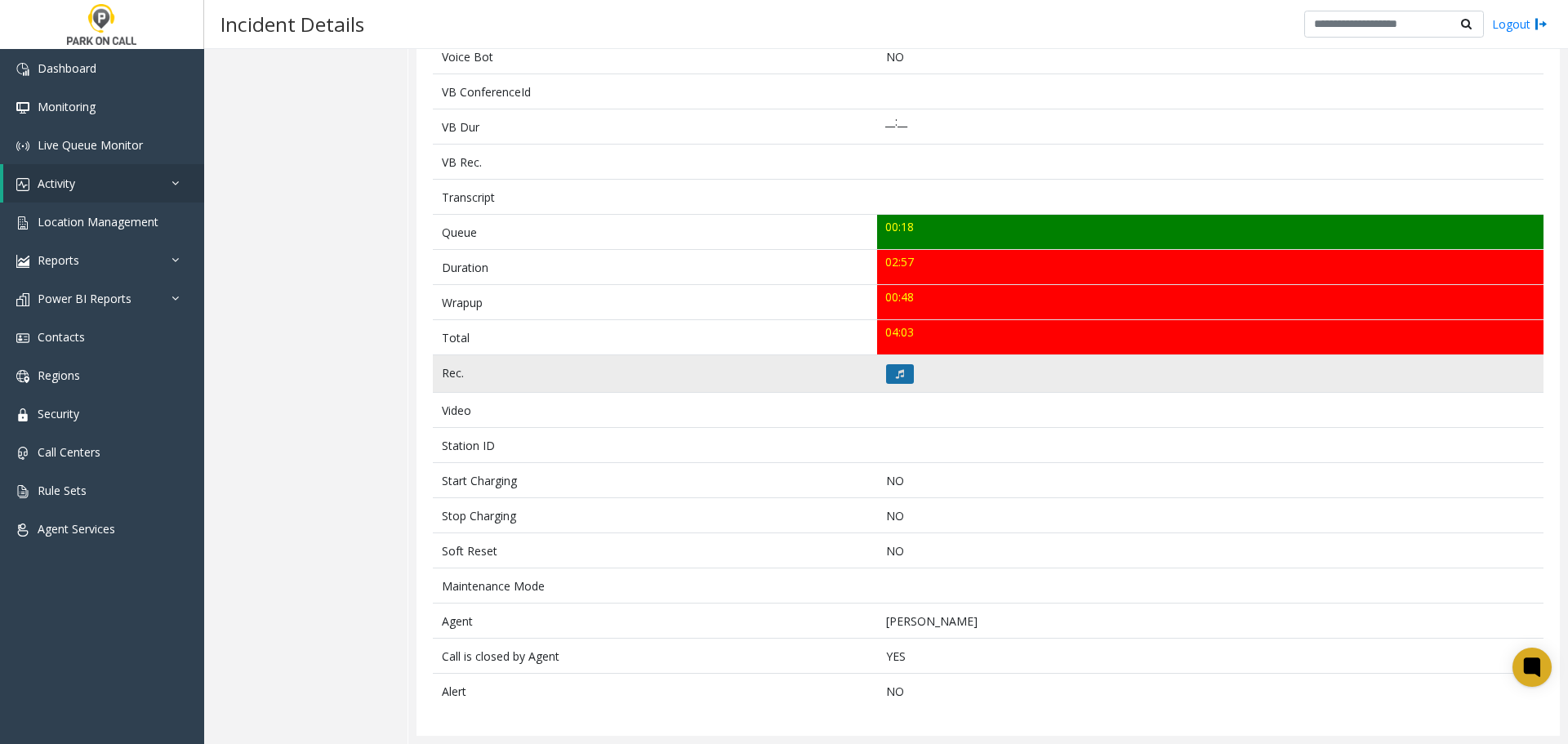
click at [898, 377] on icon at bounding box center [900, 375] width 8 height 10
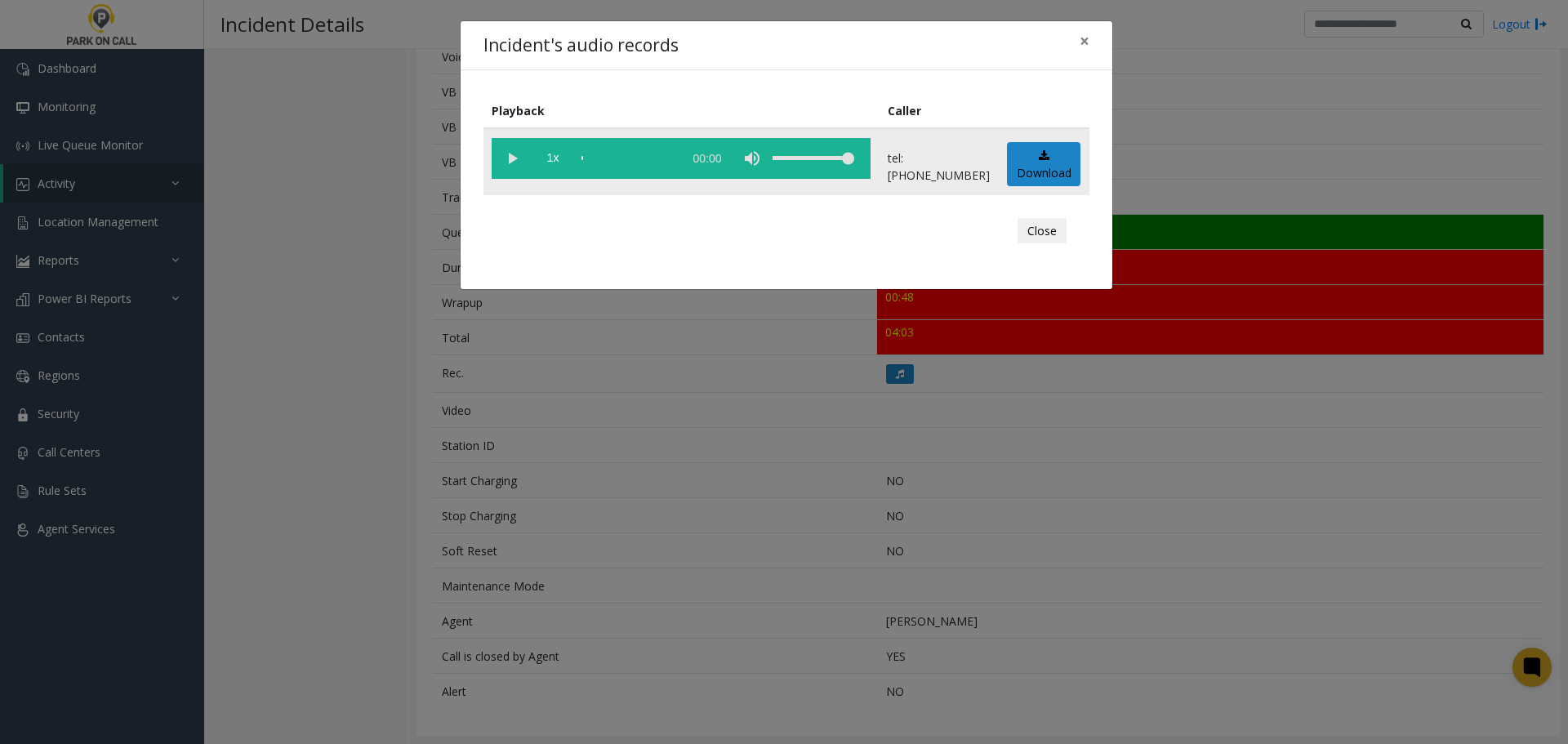
click at [512, 162] on vg-play-pause at bounding box center [512, 158] width 41 height 41
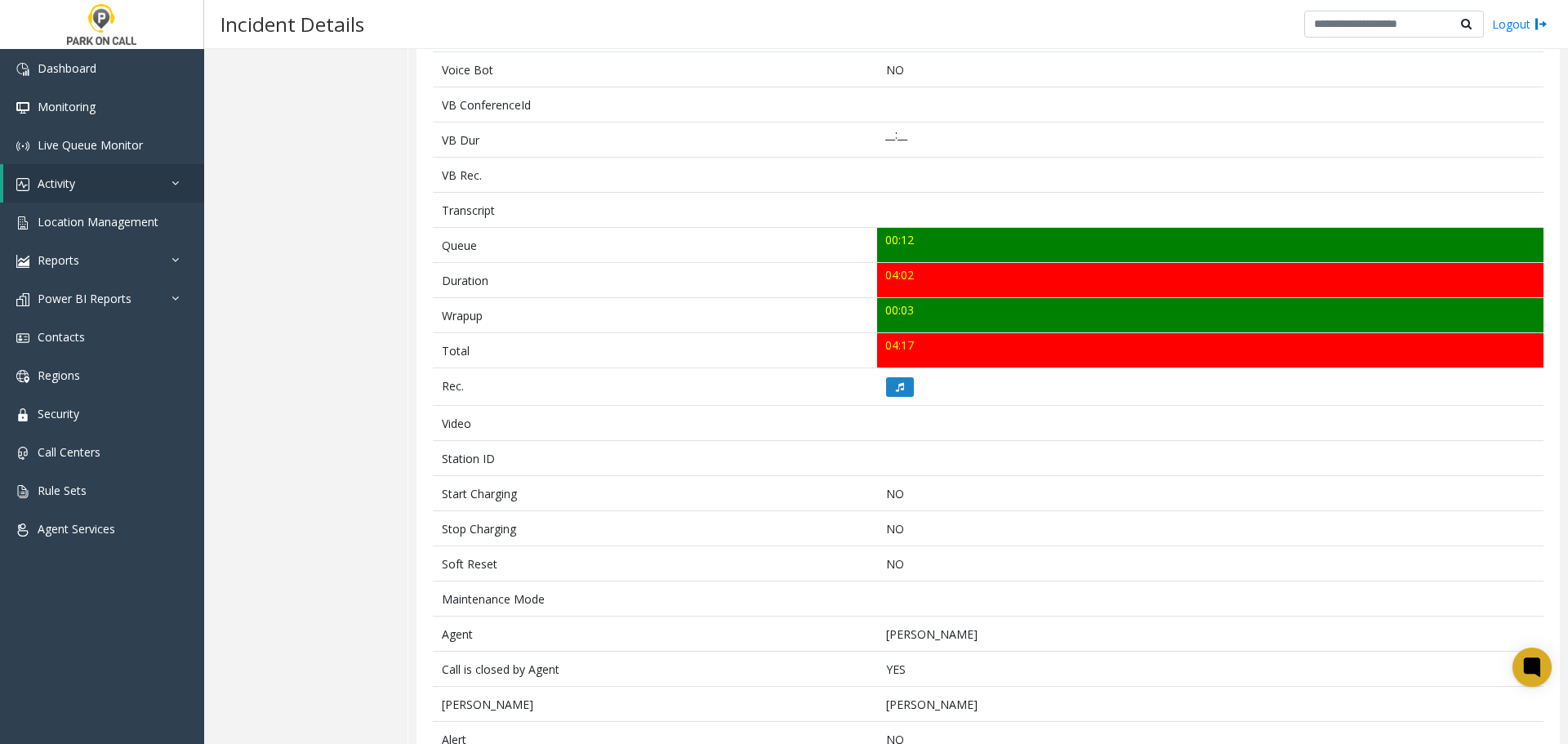
scroll to position [293, 0]
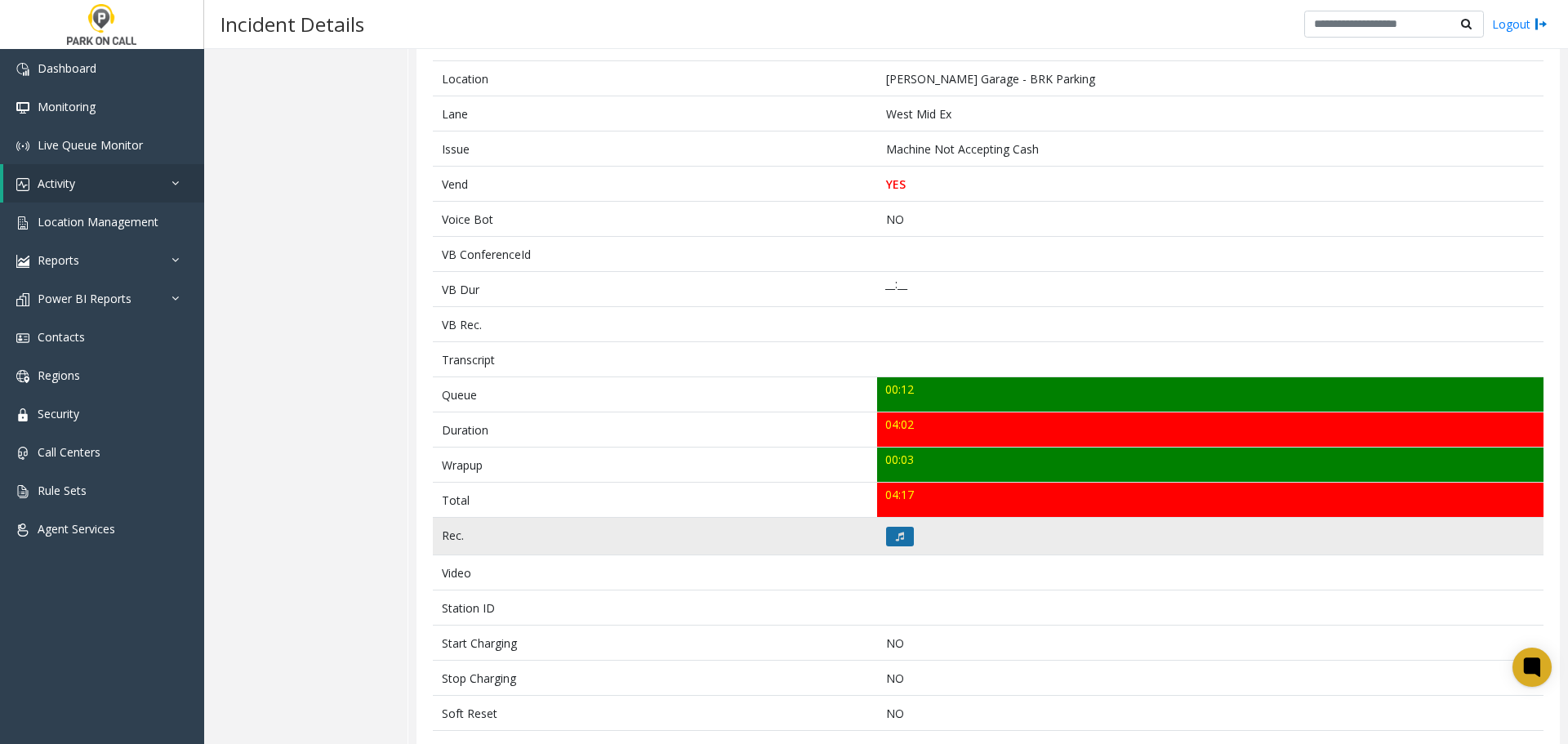
click at [896, 537] on icon at bounding box center [900, 537] width 8 height 10
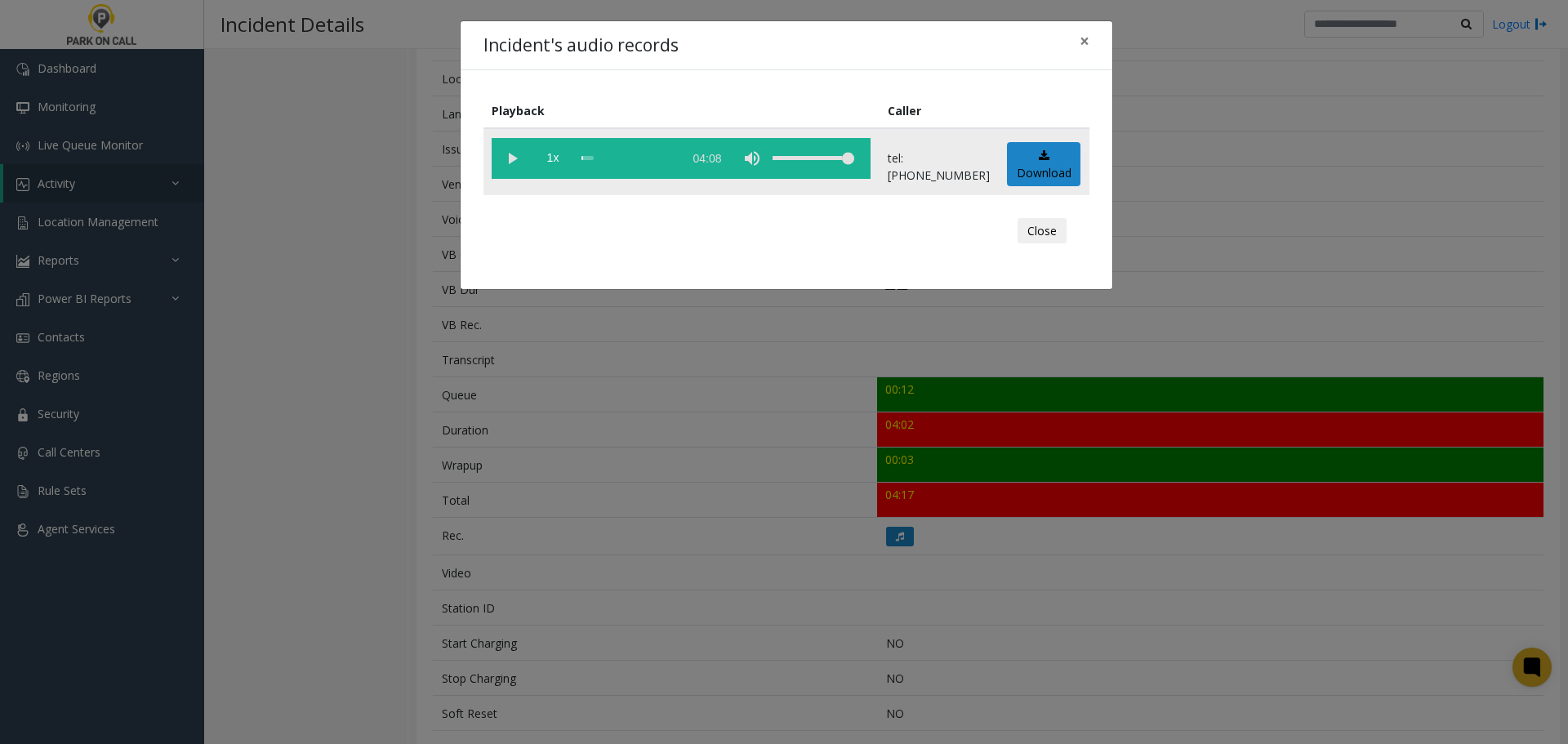
click at [508, 159] on vg-play-pause at bounding box center [512, 158] width 41 height 41
click at [1042, 227] on button "Close" at bounding box center [1042, 230] width 49 height 26
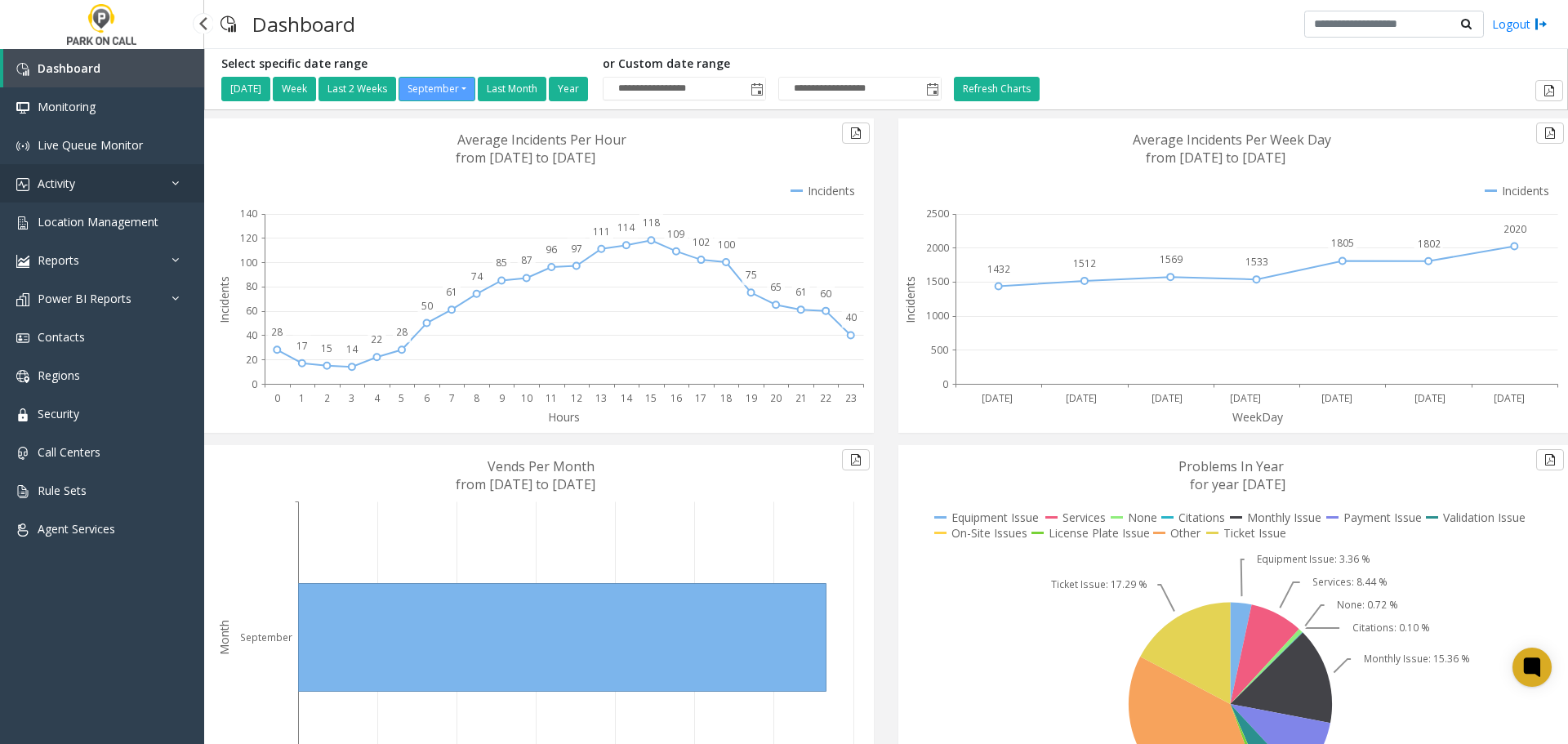
click at [88, 184] on link "Activity" at bounding box center [102, 183] width 204 height 39
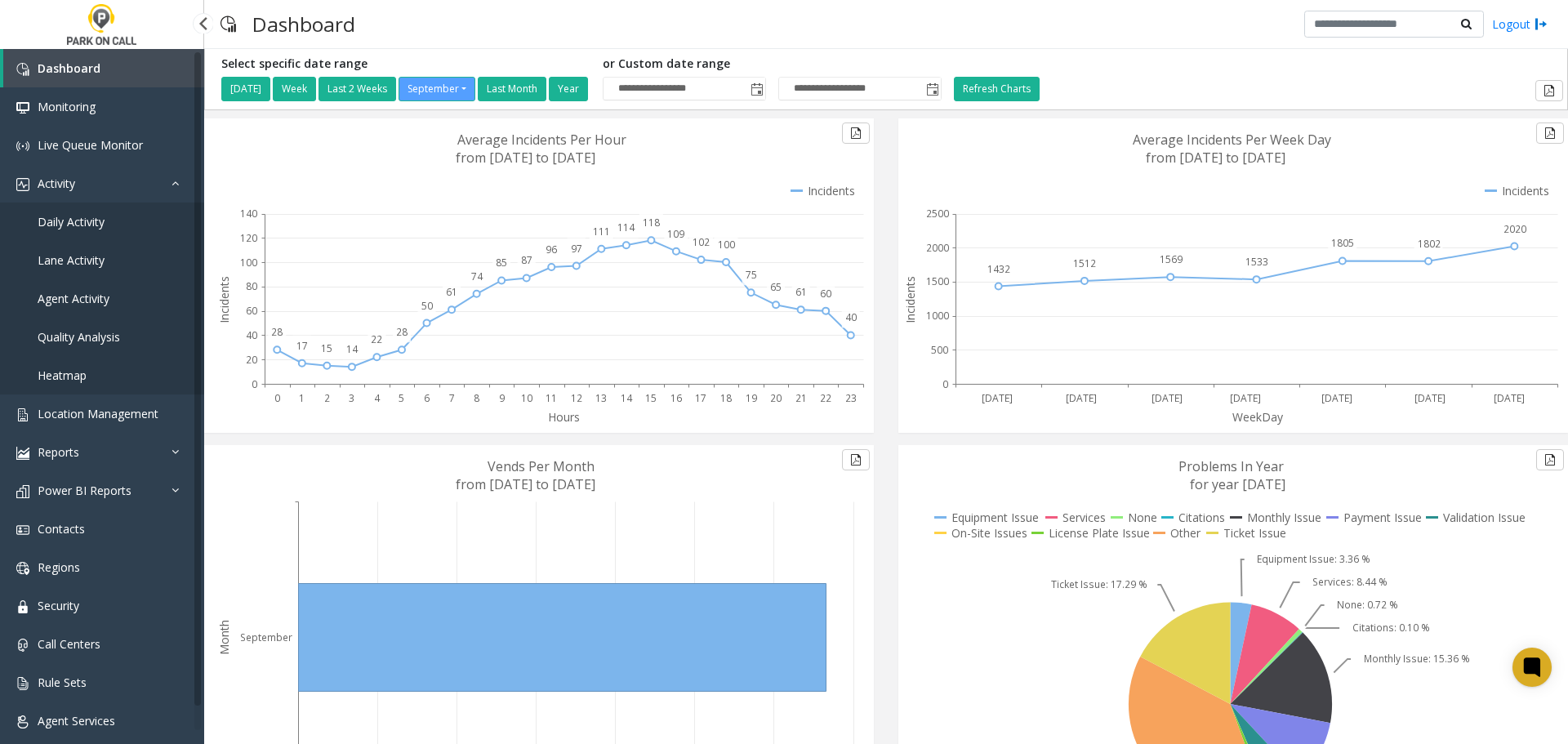
click at [90, 292] on span "Agent Activity" at bounding box center [74, 298] width 72 height 16
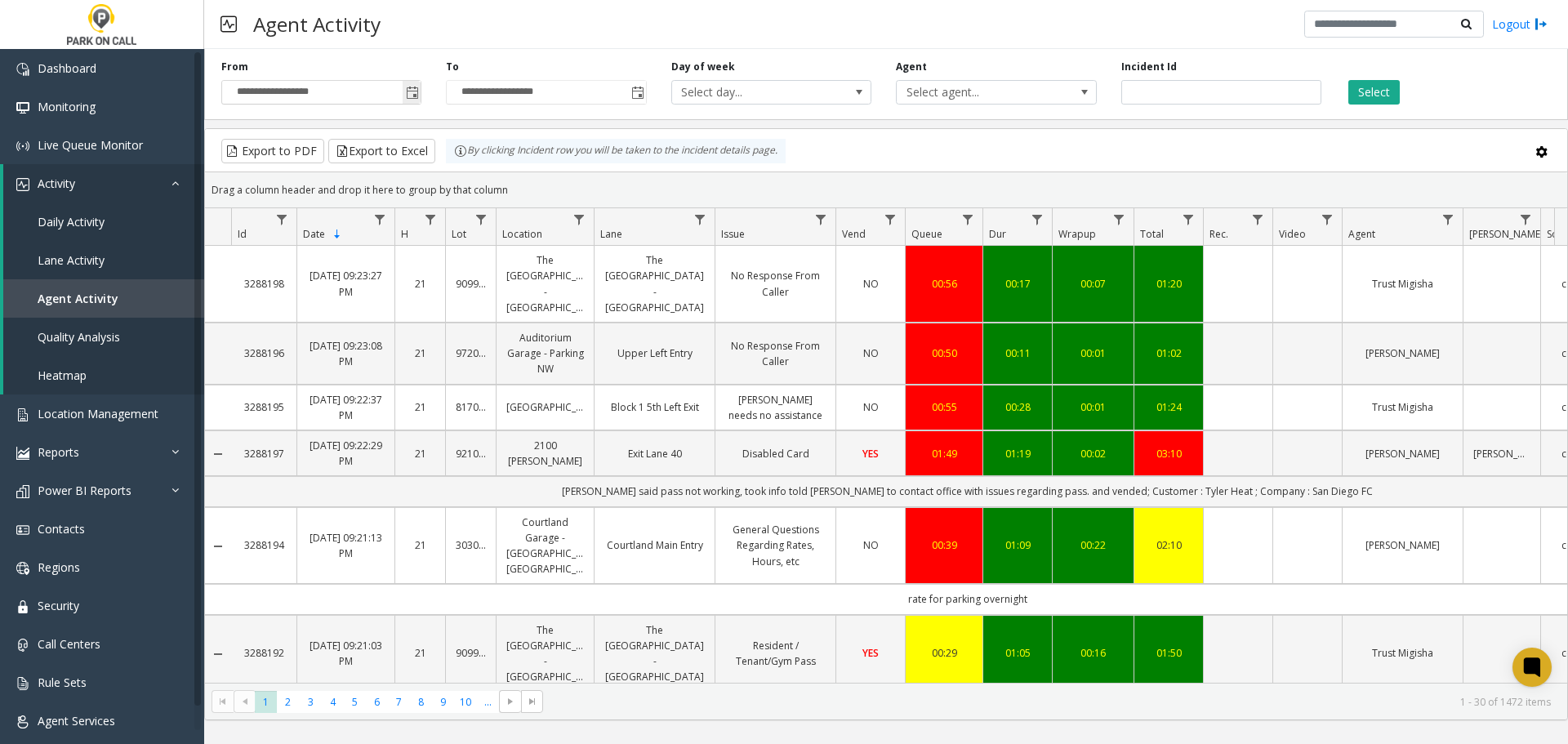
click at [411, 92] on span "Toggle popup" at bounding box center [413, 93] width 13 height 13
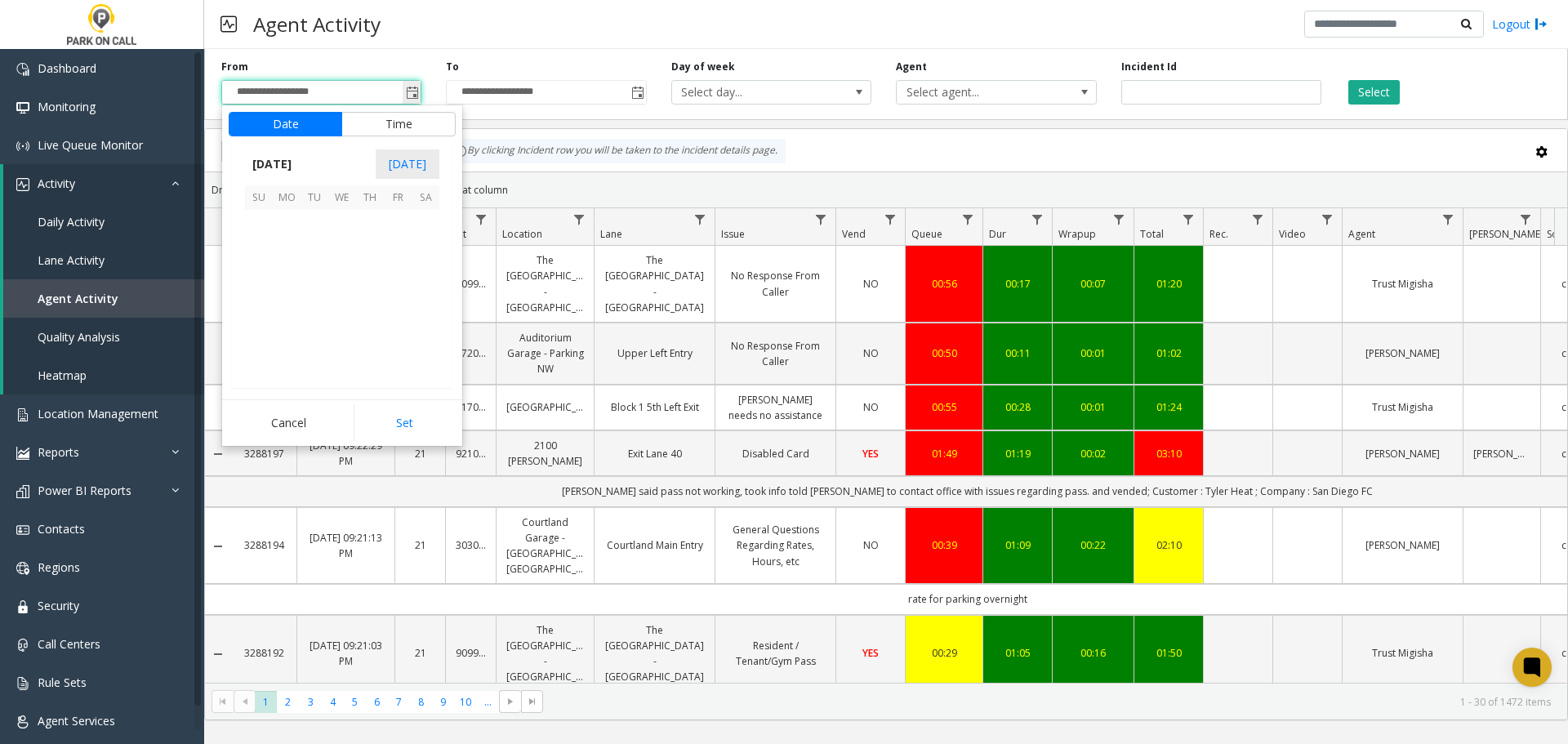
scroll to position [293233, 0]
click at [299, 158] on span "[DATE]" at bounding box center [272, 163] width 54 height 24
click at [383, 239] on span "Aug" at bounding box center [381, 238] width 39 height 39
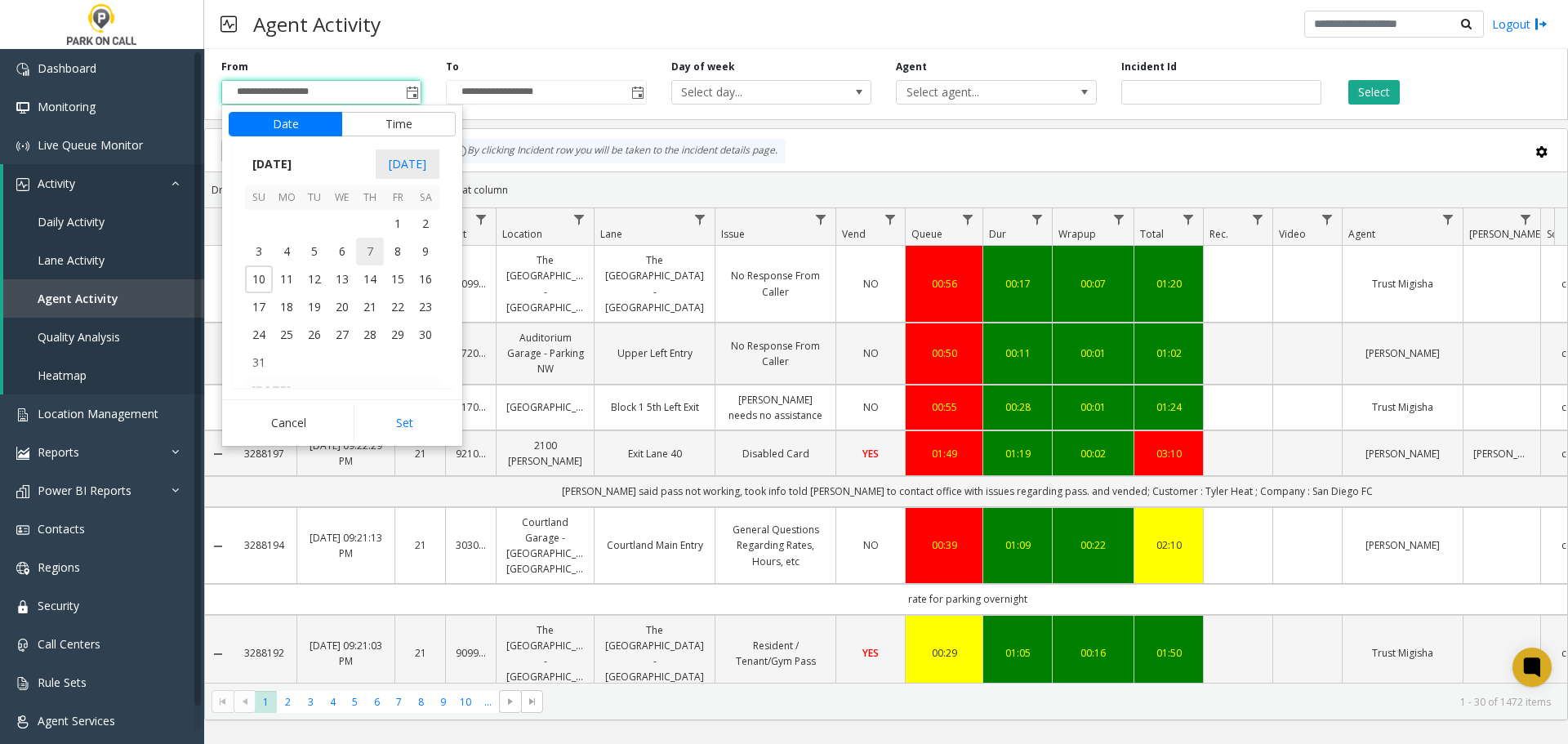
click at [367, 251] on span "7" at bounding box center [369, 251] width 28 height 28
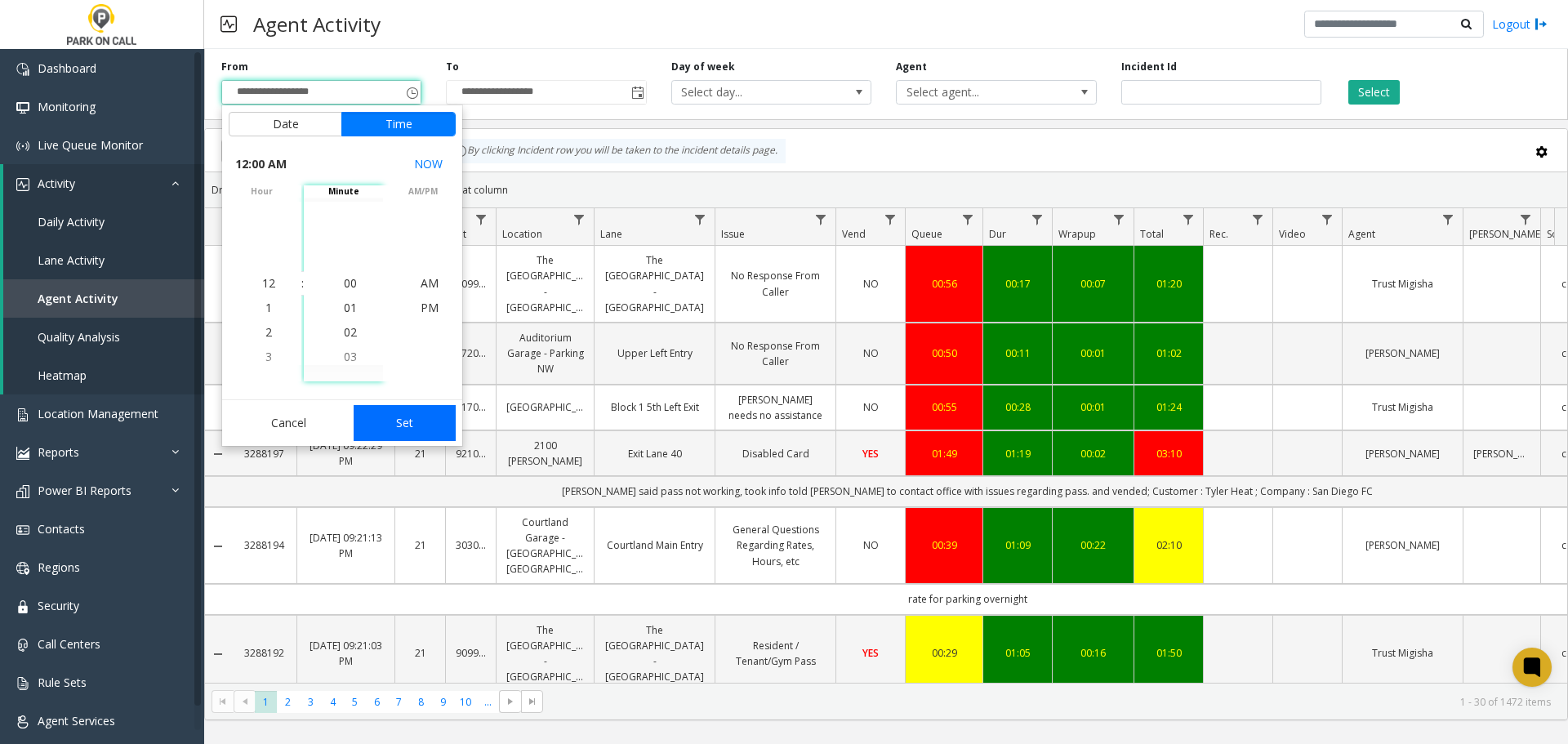
click at [411, 422] on button "Set" at bounding box center [405, 423] width 103 height 36
type input "**********"
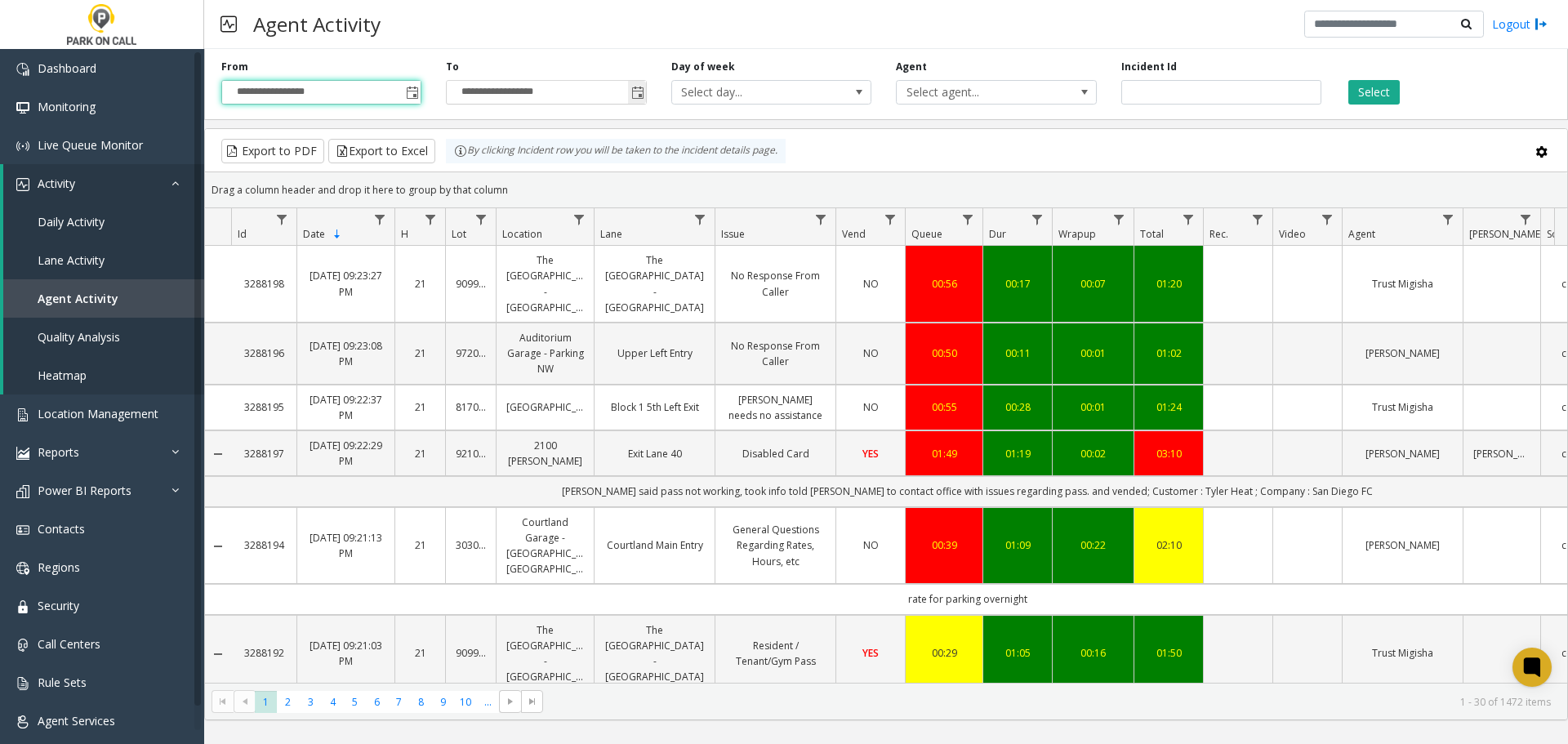
click at [640, 93] on span "Toggle popup" at bounding box center [638, 93] width 13 height 13
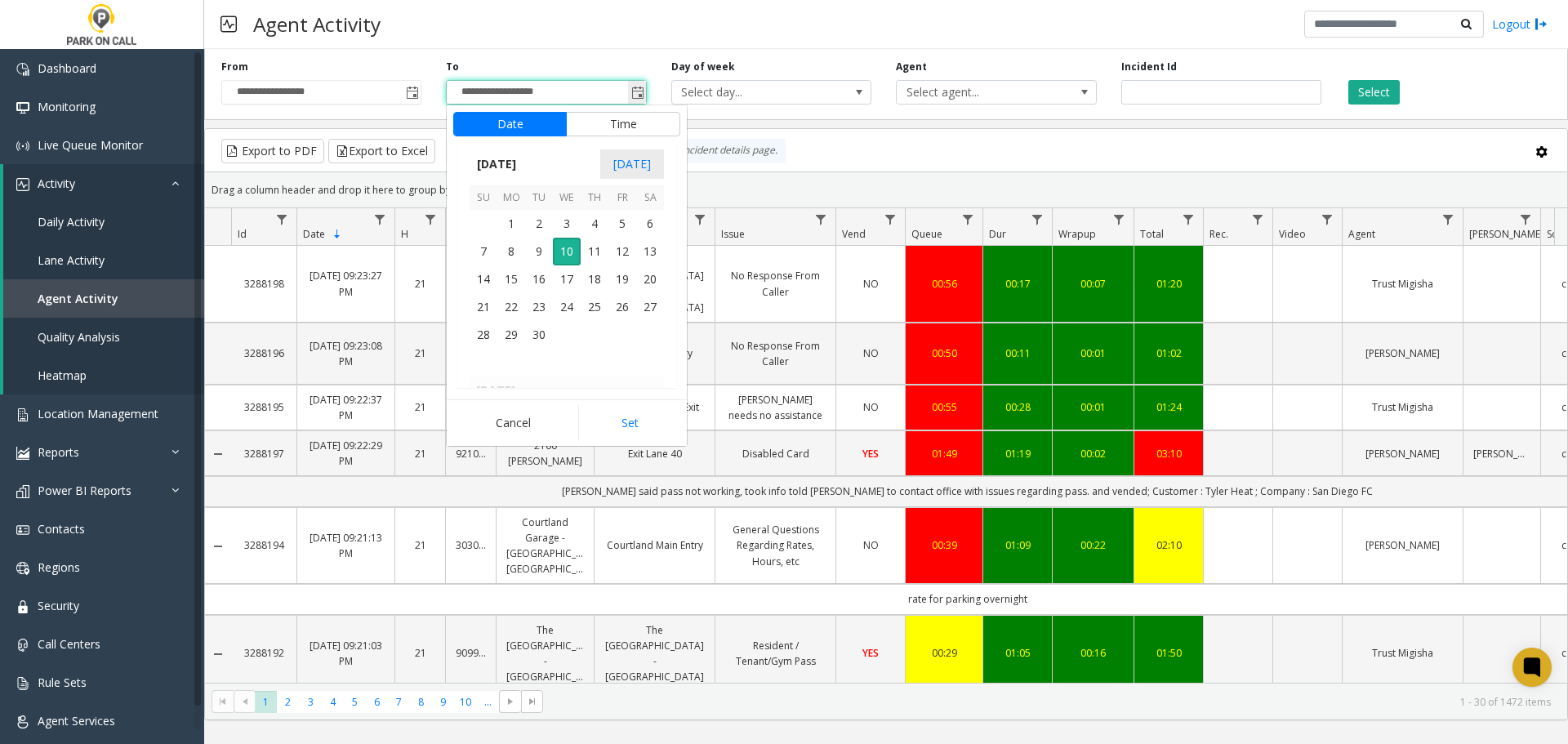
scroll to position [24, 0]
click at [591, 222] on span "4" at bounding box center [594, 224] width 28 height 28
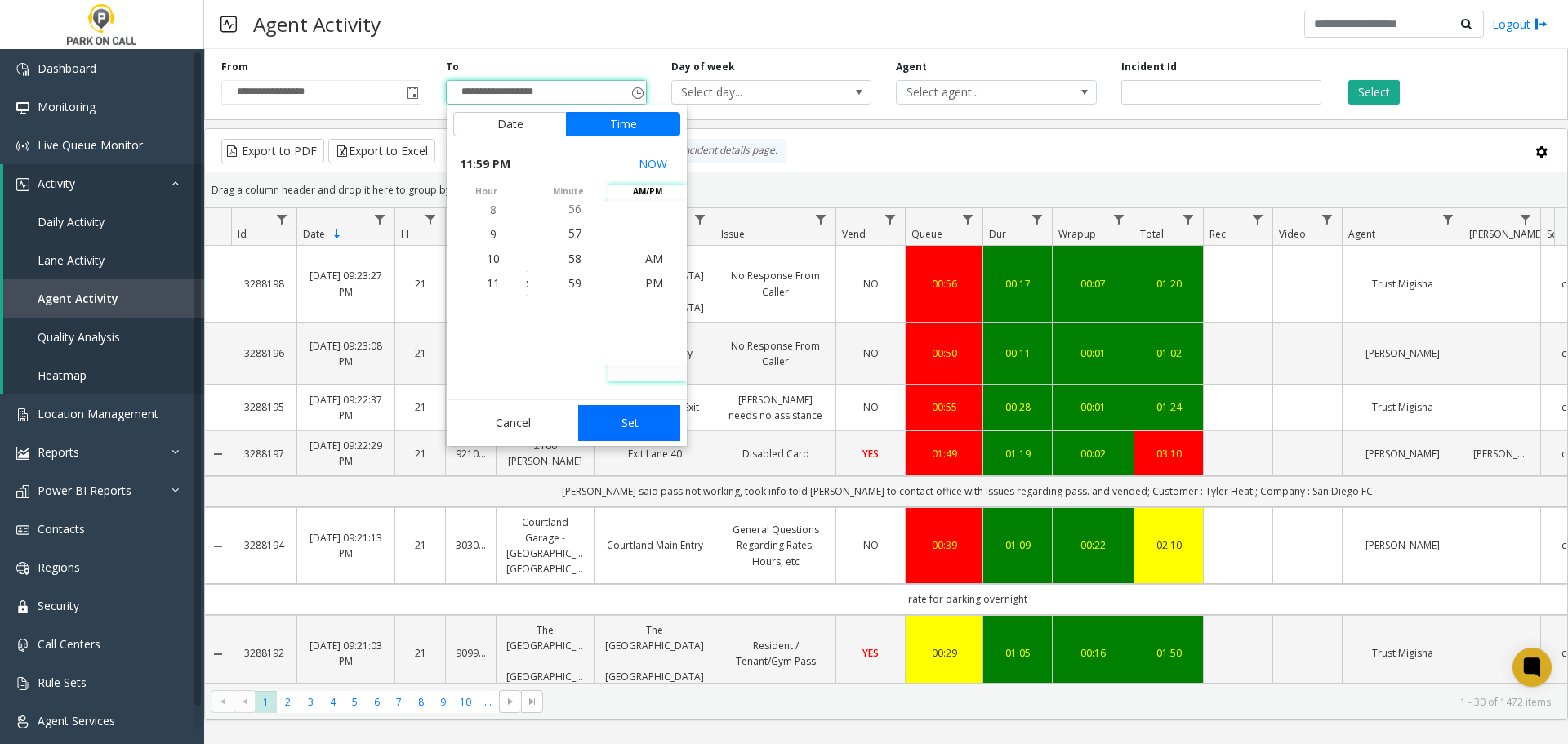
click at [638, 420] on button "Set" at bounding box center [629, 423] width 103 height 36
type input "**********"
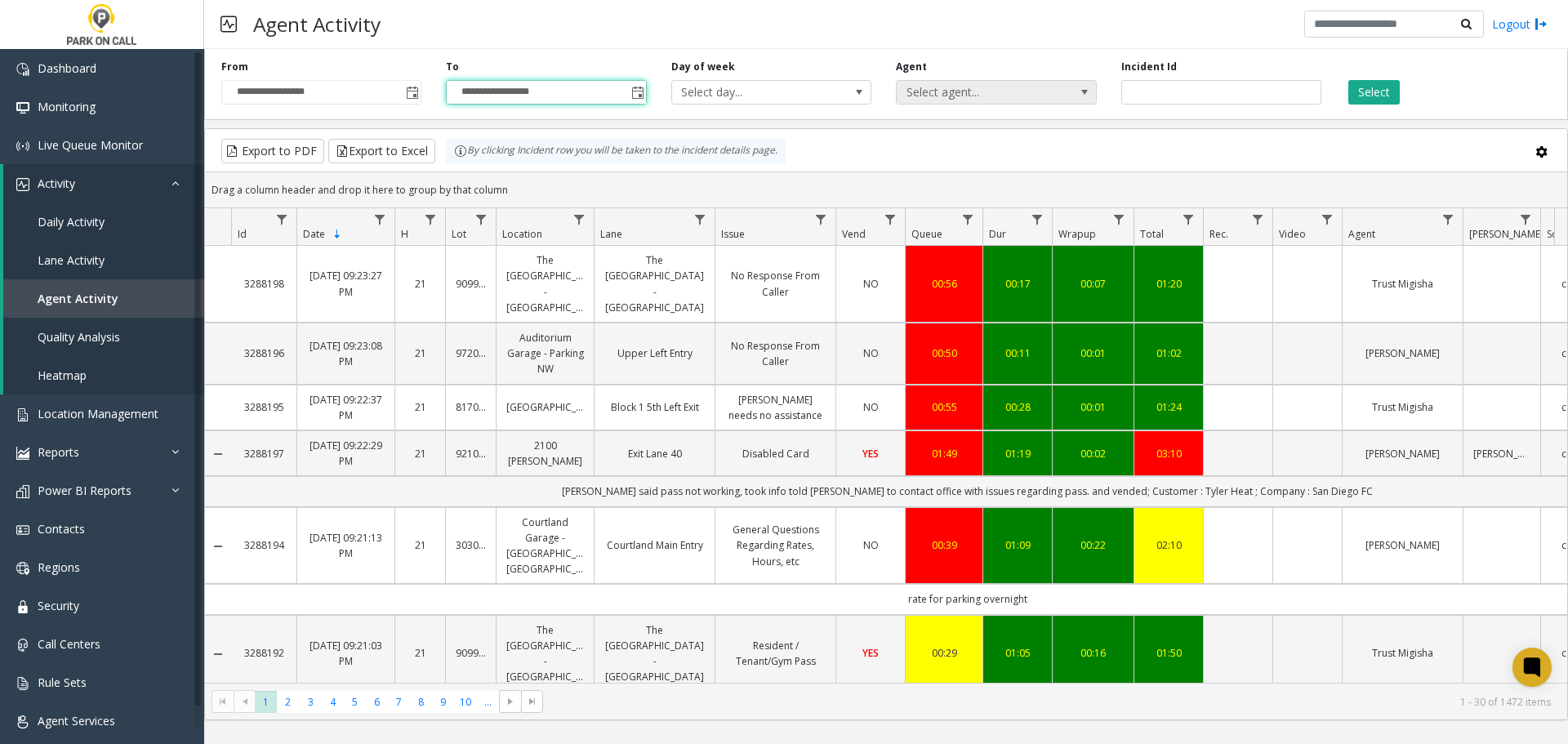
click at [1085, 95] on span at bounding box center [1085, 92] width 13 height 13
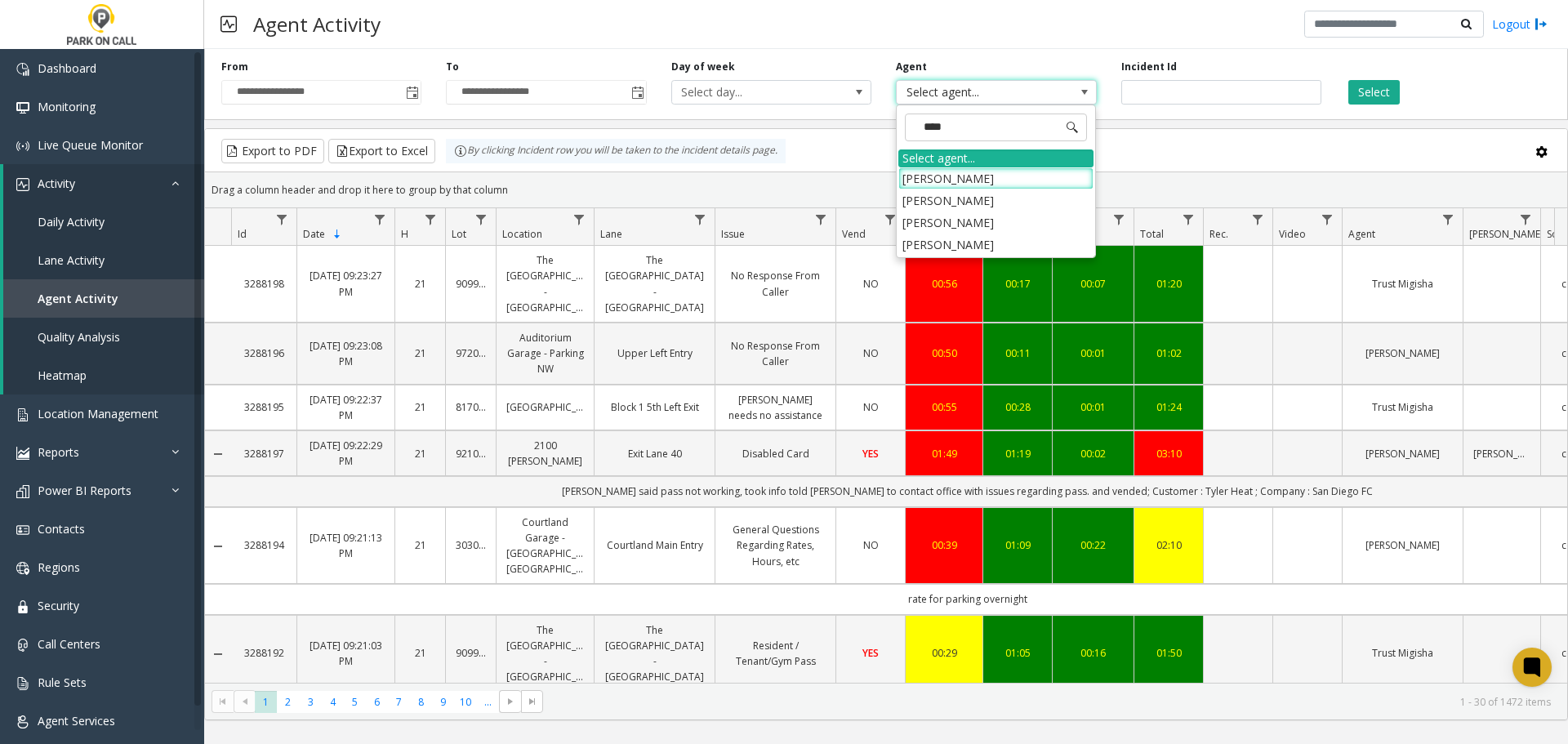
type input "*****"
click at [972, 199] on li "[PERSON_NAME]" at bounding box center [996, 200] width 195 height 22
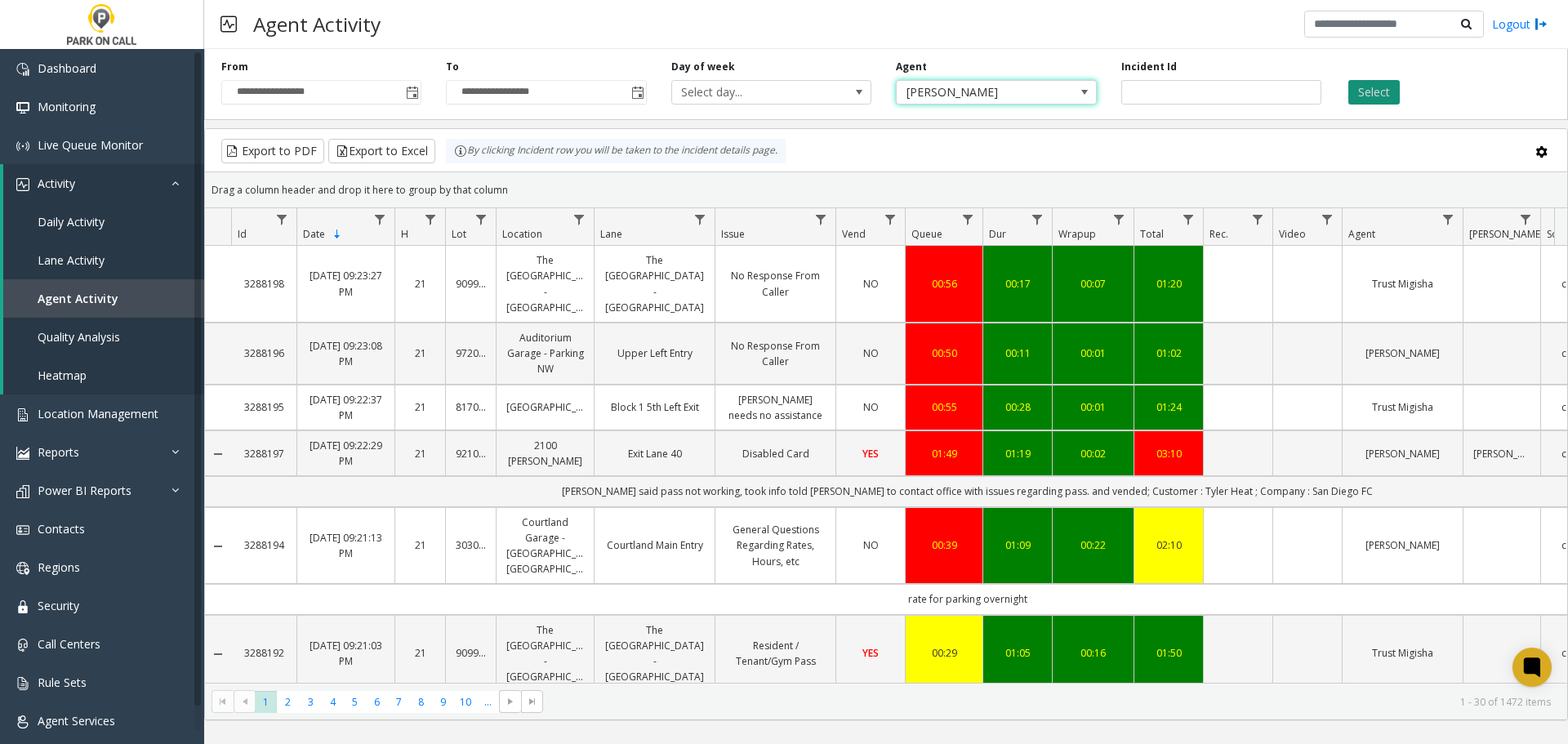
click at [1366, 87] on button "Select" at bounding box center [1374, 92] width 51 height 24
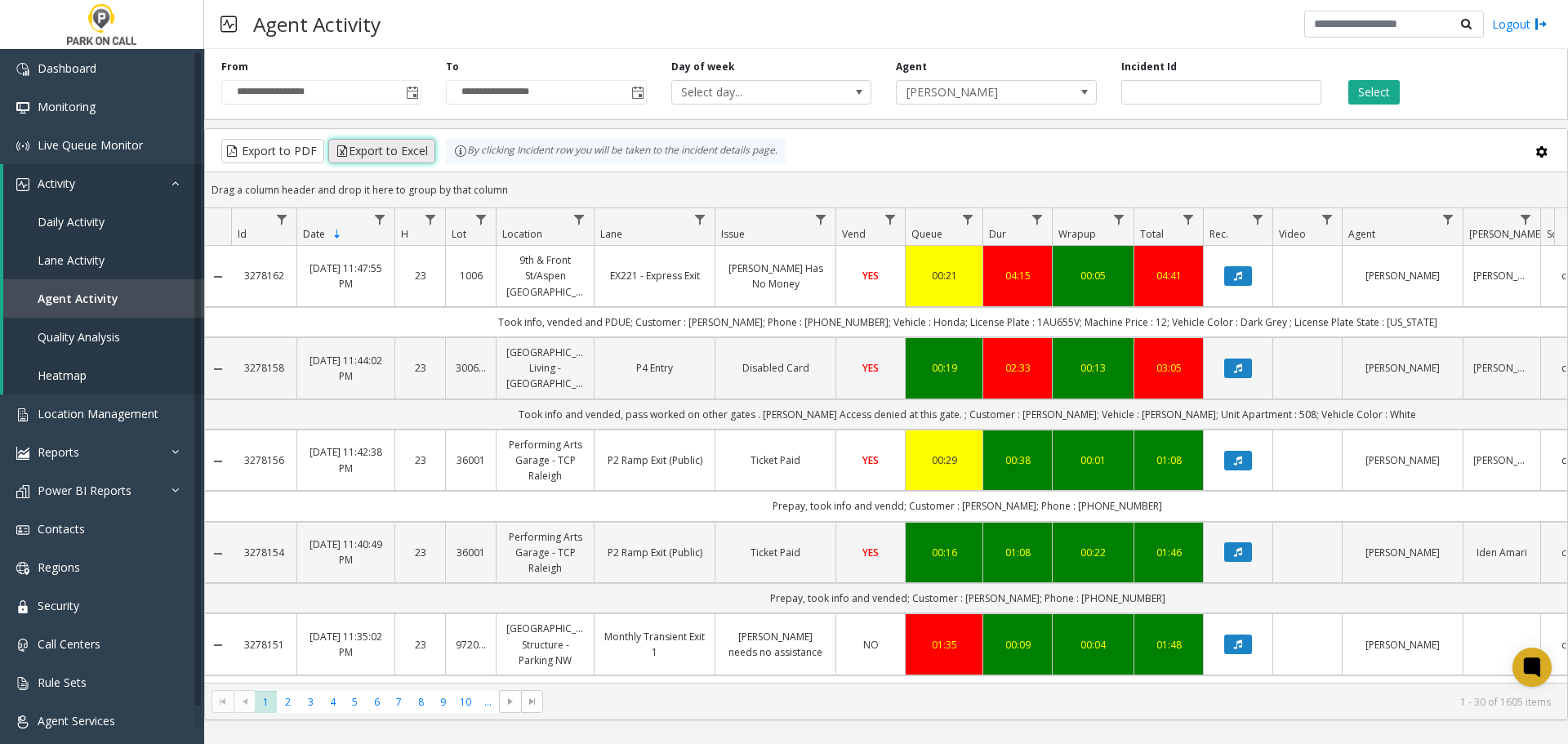
click at [361, 152] on button "Export to Excel" at bounding box center [382, 151] width 107 height 24
